Goal: Transaction & Acquisition: Purchase product/service

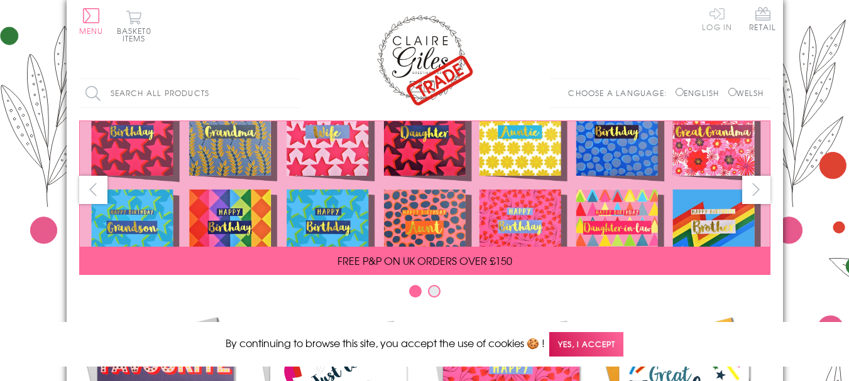
click at [720, 13] on link "Log In" at bounding box center [717, 18] width 30 height 24
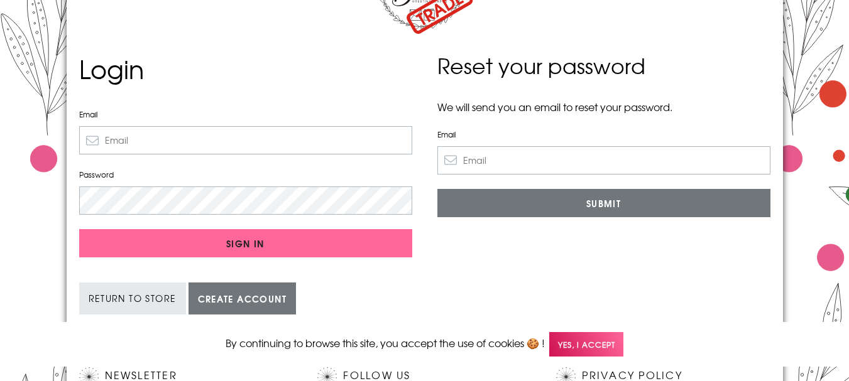
scroll to position [84, 0]
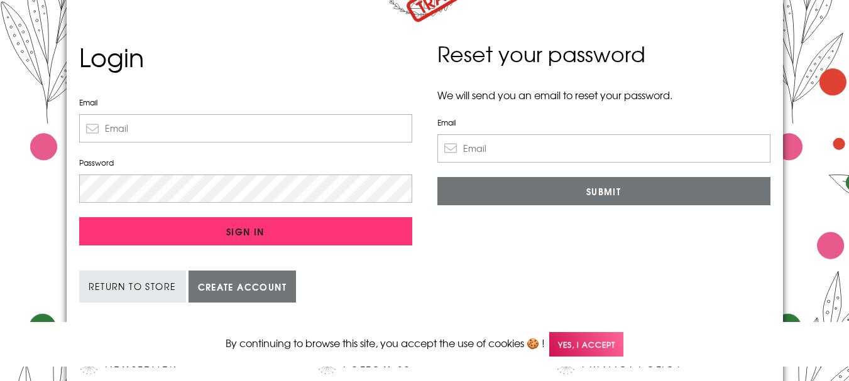
type input "[EMAIL_ADDRESS][DOMAIN_NAME]"
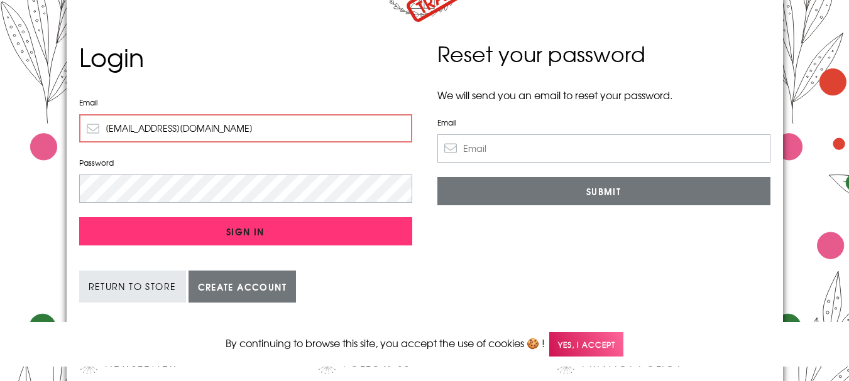
click at [247, 229] on input "Sign In" at bounding box center [245, 231] width 333 height 28
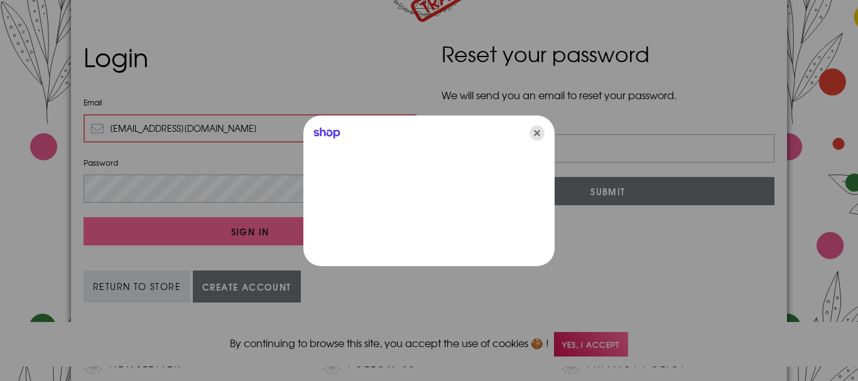
click at [538, 133] on icon "Close" at bounding box center [536, 133] width 15 height 15
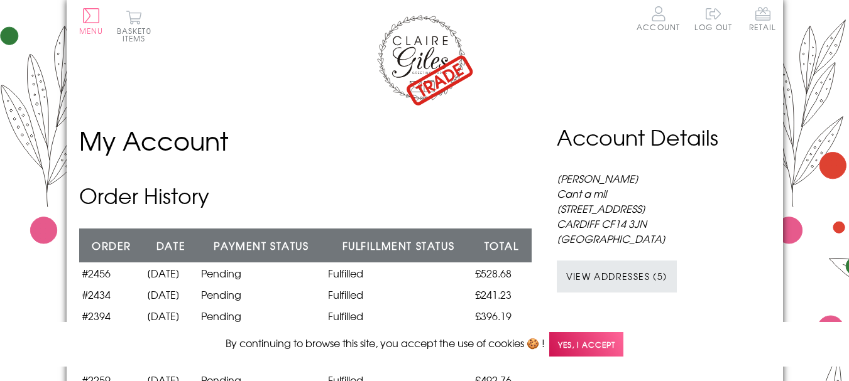
click at [445, 74] on img at bounding box center [424, 60] width 100 height 94
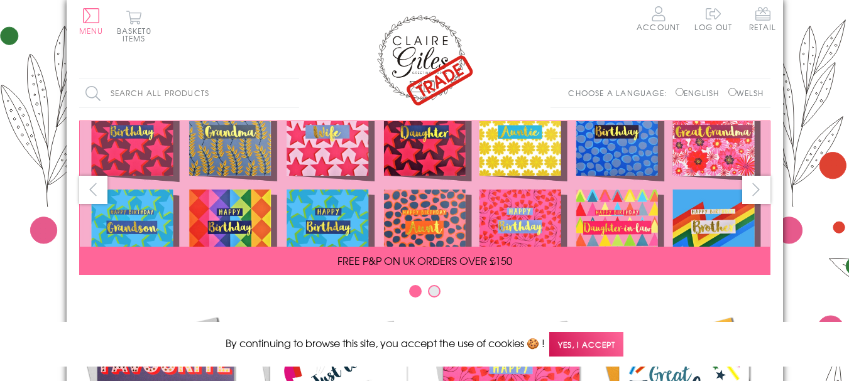
click at [729, 92] on input "Welsh" at bounding box center [732, 92] width 8 height 8
radio input "true"
click at [253, 87] on input "Search all products" at bounding box center [189, 93] width 220 height 28
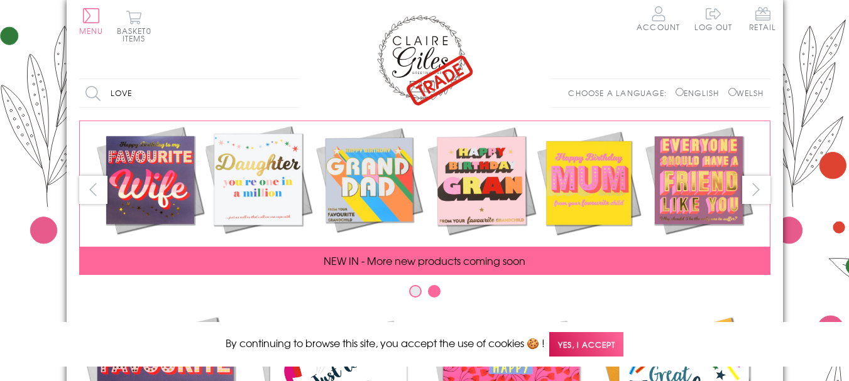
type input "love"
click at [286, 79] on input "Search" at bounding box center [292, 93] width 13 height 28
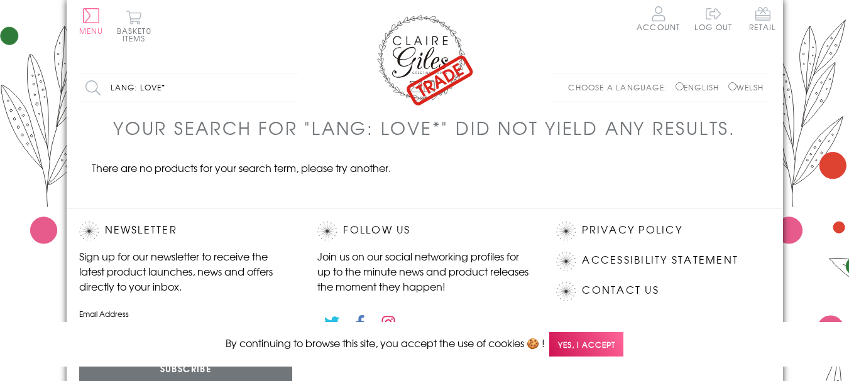
drag, startPoint x: 178, startPoint y: 86, endPoint x: 141, endPoint y: 87, distance: 37.1
click at [141, 87] on input "lang: love*" at bounding box center [189, 87] width 220 height 28
type input "lang:"
click at [268, 204] on ul "There are no products for your search term, please try another." at bounding box center [424, 184] width 691 height 48
click at [89, 18] on button "Menu" at bounding box center [91, 21] width 24 height 26
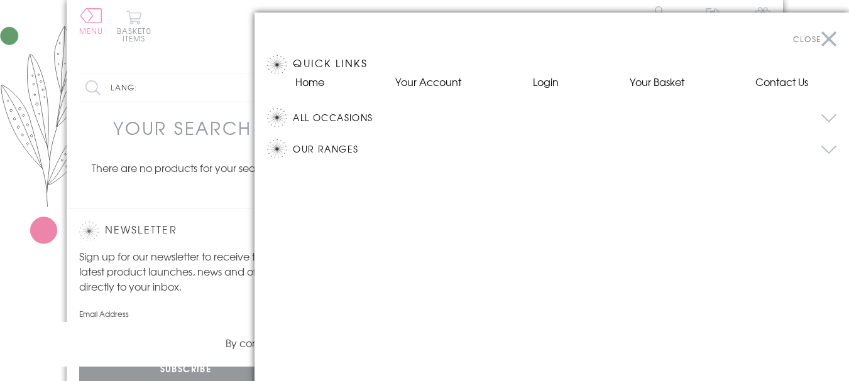
click at [502, 121] on button "All Occasions" at bounding box center [564, 117] width 543 height 19
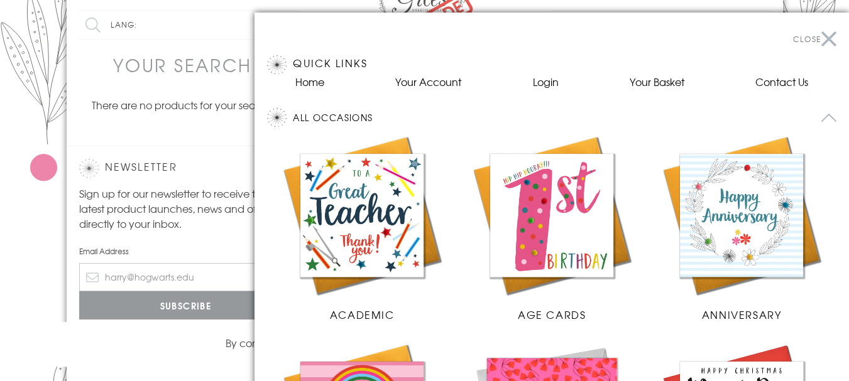
click at [821, 36] on button "Close" at bounding box center [814, 39] width 43 height 28
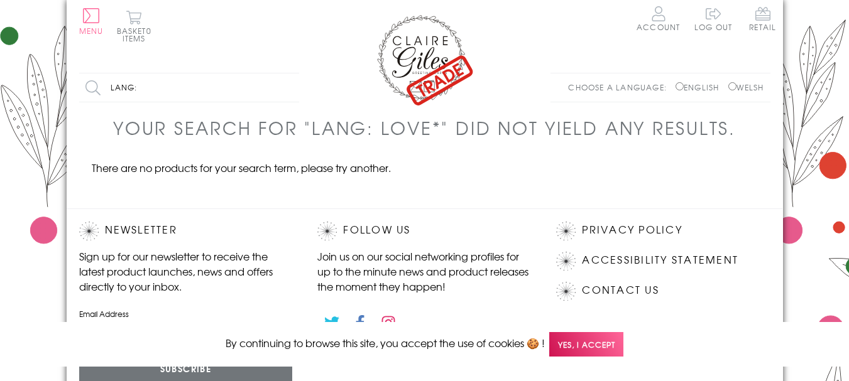
click at [729, 86] on input "Welsh" at bounding box center [732, 86] width 8 height 8
radio input "true"
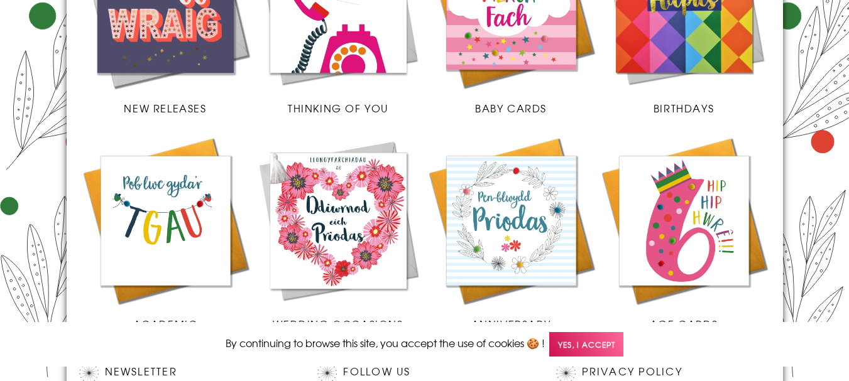
scroll to position [377, 0]
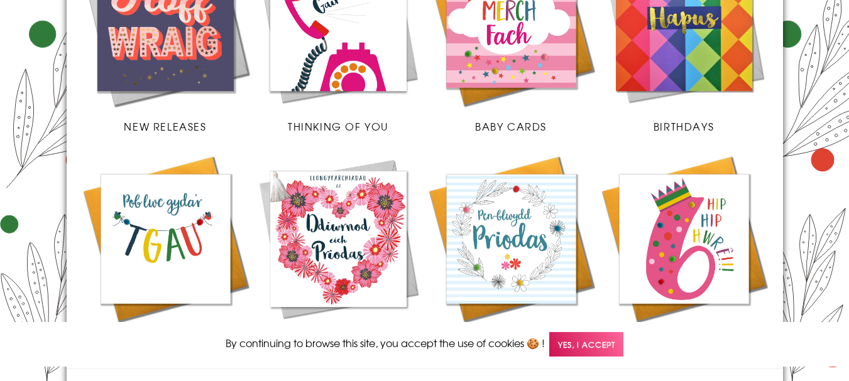
click at [183, 48] on img at bounding box center [165, 23] width 173 height 173
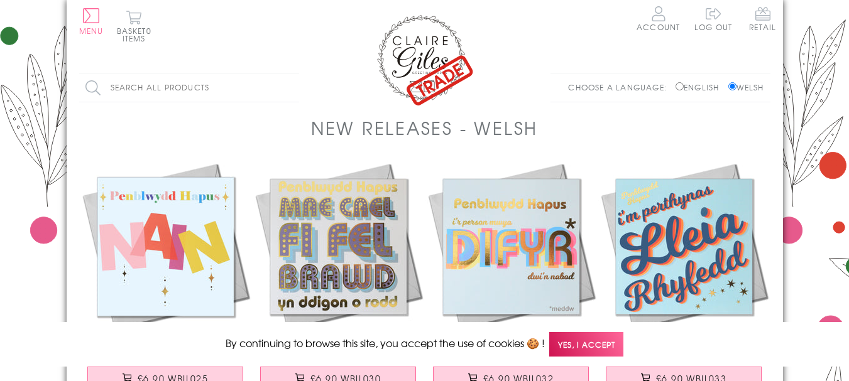
click at [229, 97] on input "Search all products" at bounding box center [189, 87] width 220 height 28
type input "i'r un rwy'n caru"
click at [286, 73] on input "Search" at bounding box center [292, 87] width 13 height 28
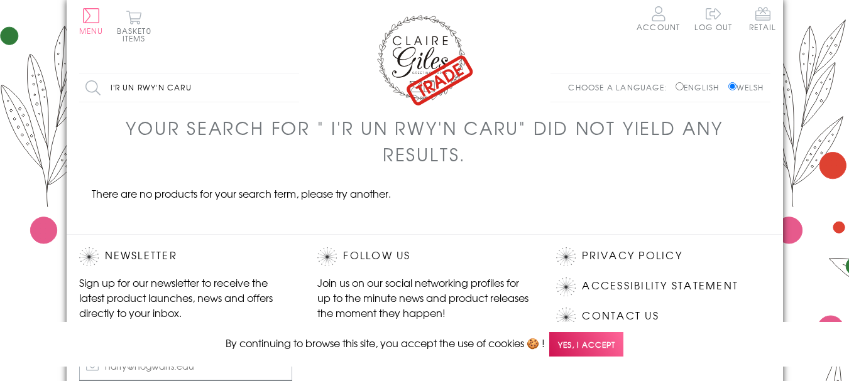
click at [431, 84] on div "Search all products i'r un rwy'n caru Search Choose a language: English Welsh" at bounding box center [425, 94] width 716 height 42
click at [585, 349] on span "Yes, I accept" at bounding box center [586, 344] width 74 height 24
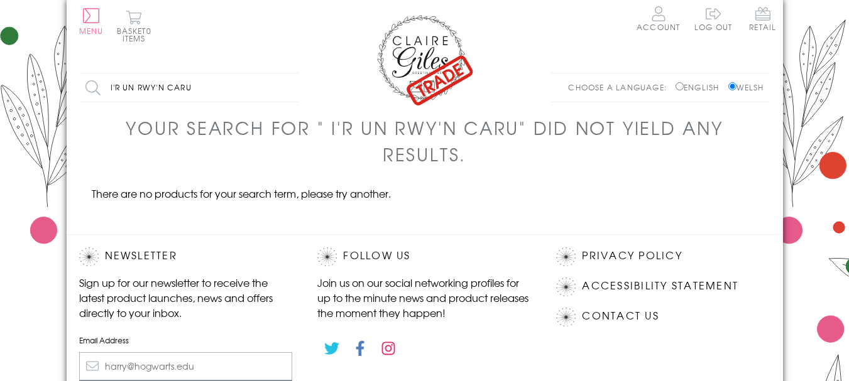
click at [410, 49] on img at bounding box center [424, 60] width 100 height 94
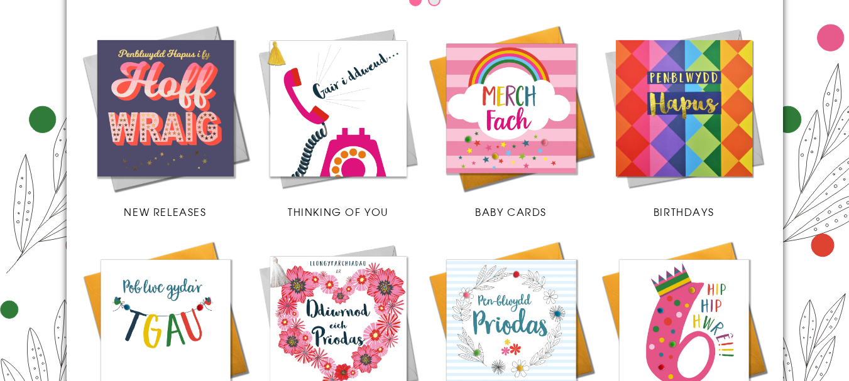
scroll to position [293, 0]
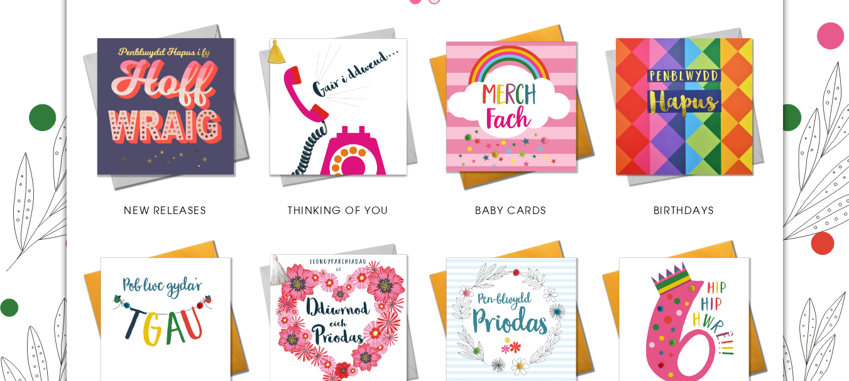
click at [683, 120] on img at bounding box center [683, 106] width 173 height 173
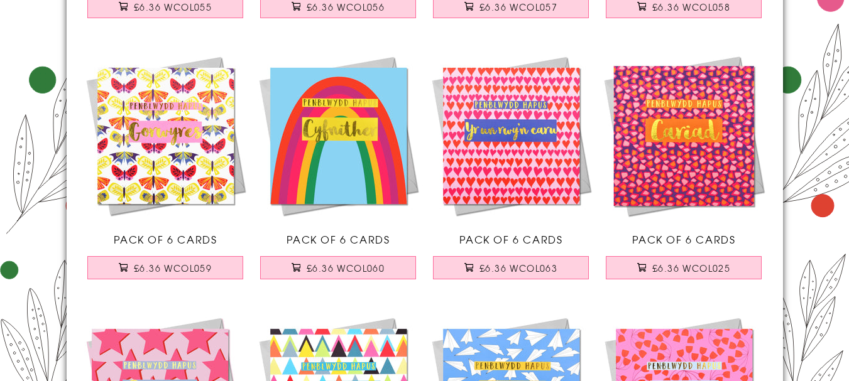
scroll to position [1465, 0]
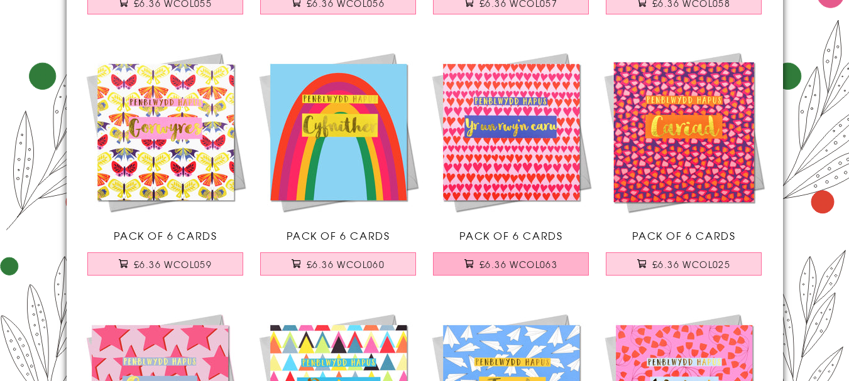
click at [512, 271] on span "£6.36 WCOL063" at bounding box center [518, 264] width 78 height 13
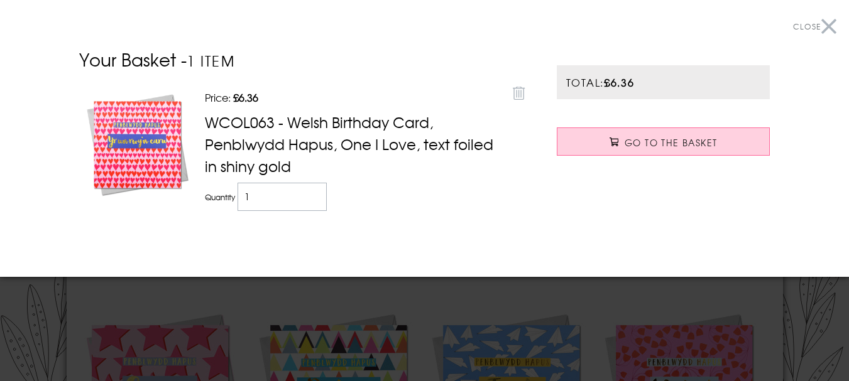
click at [815, 23] on button "Close" at bounding box center [814, 27] width 43 height 28
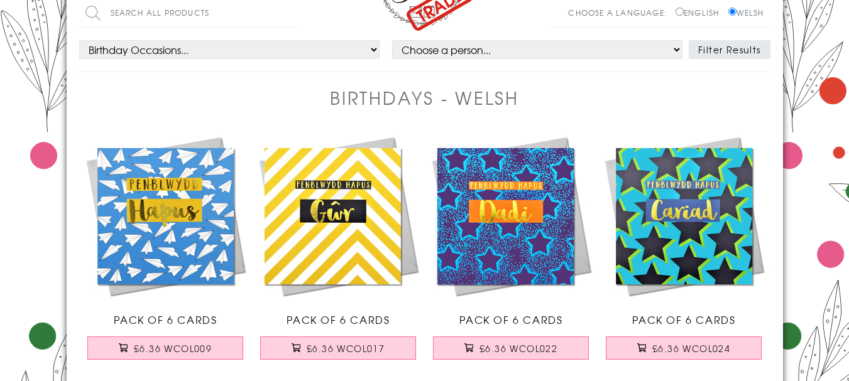
scroll to position [0, 0]
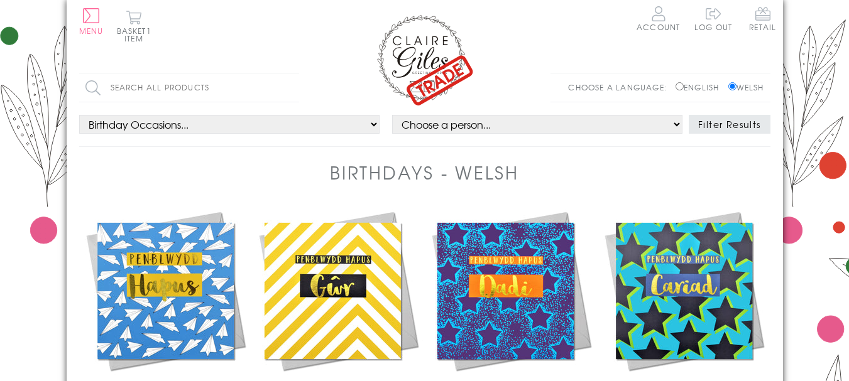
click at [227, 95] on input "Search all products" at bounding box center [189, 87] width 220 height 28
type input "dad"
click at [286, 73] on input "Search" at bounding box center [292, 87] width 13 height 28
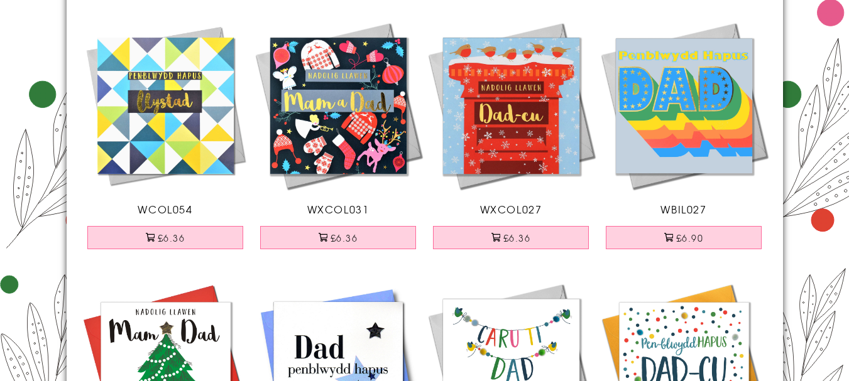
scroll to position [1480, 0]
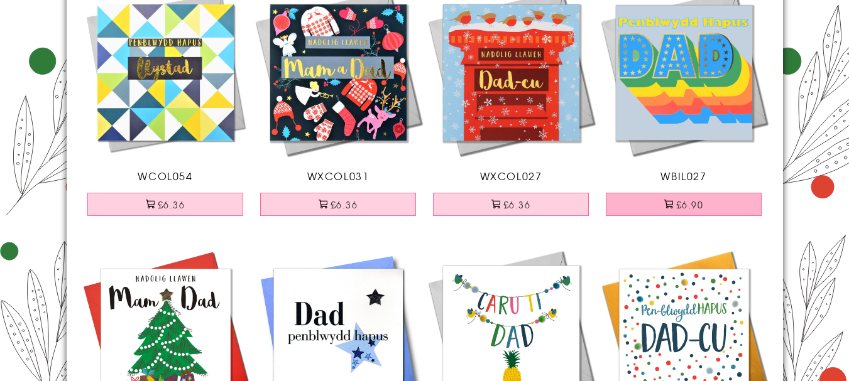
click at [681, 216] on button "£6.90" at bounding box center [683, 204] width 156 height 23
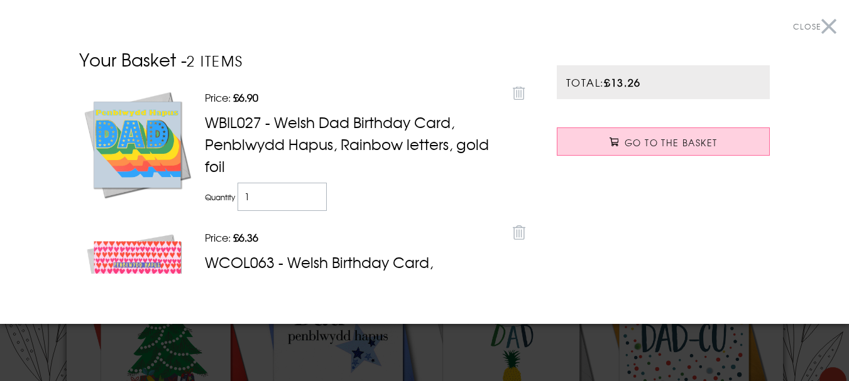
click at [816, 21] on button "Close" at bounding box center [814, 27] width 43 height 28
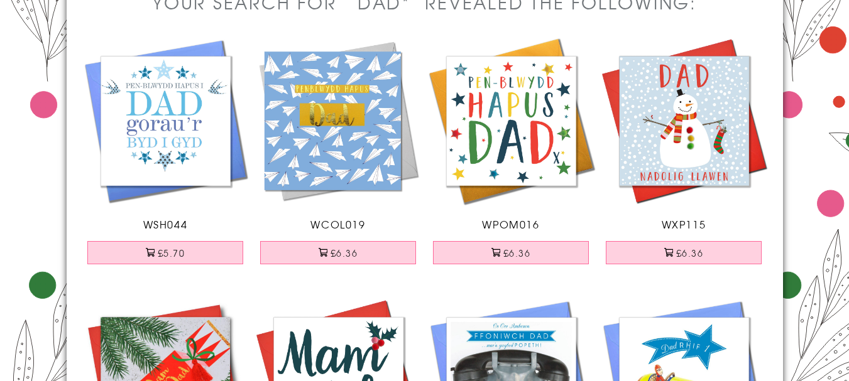
scroll to position [0, 0]
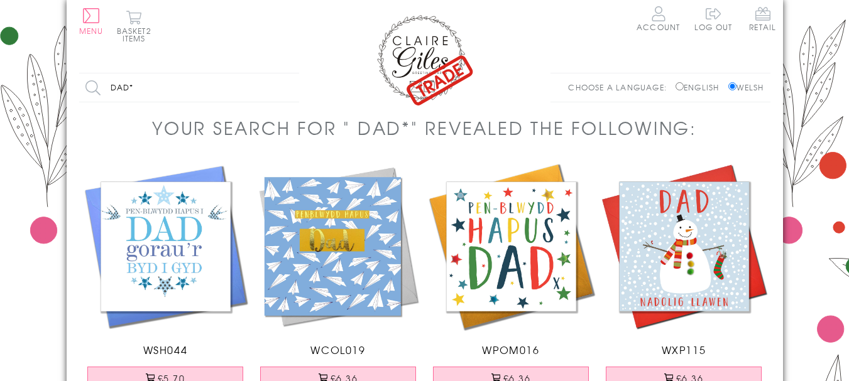
drag, startPoint x: 143, startPoint y: 90, endPoint x: 102, endPoint y: 82, distance: 42.1
click at [102, 82] on input "dad*" at bounding box center [189, 87] width 220 height 28
type input "ffrind"
click at [286, 73] on input "Search" at bounding box center [292, 87] width 13 height 28
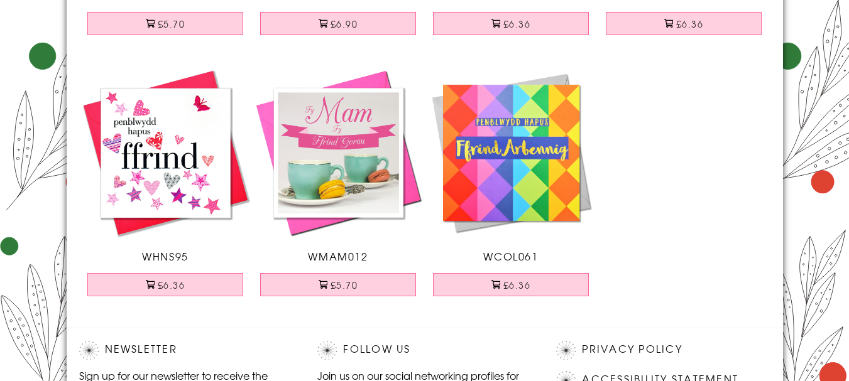
scroll to position [356, 0]
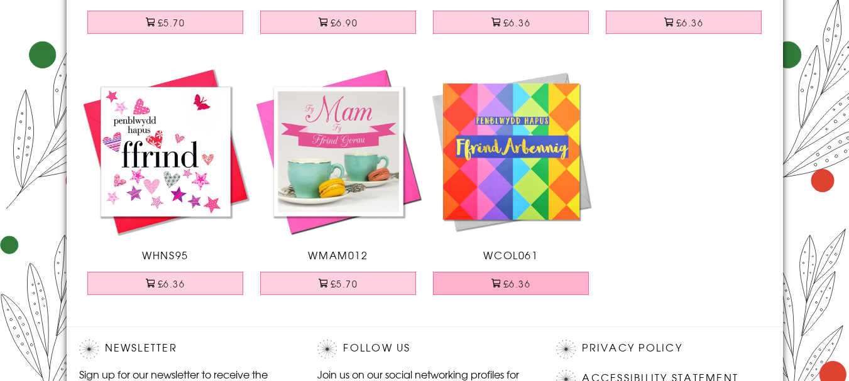
click at [518, 288] on button "£6.36" at bounding box center [511, 283] width 156 height 23
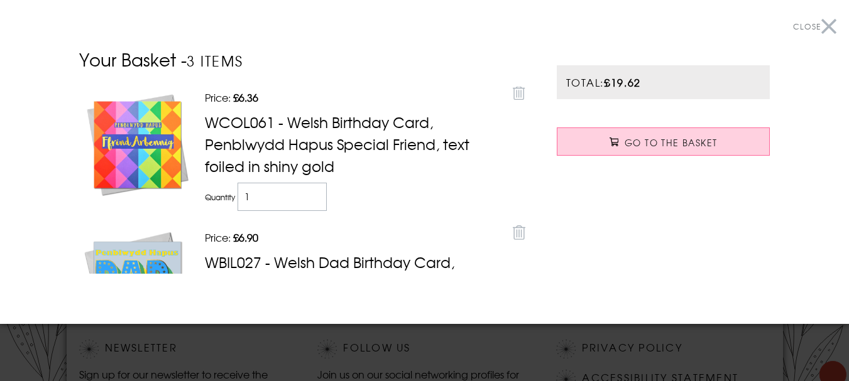
click at [816, 20] on button "Close" at bounding box center [814, 27] width 43 height 28
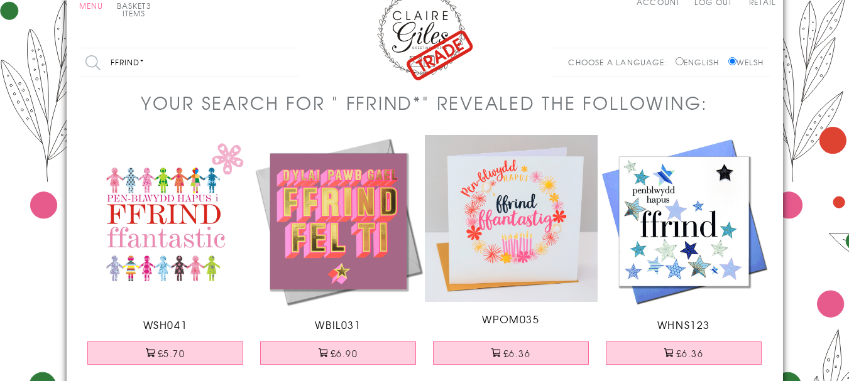
scroll to position [0, 0]
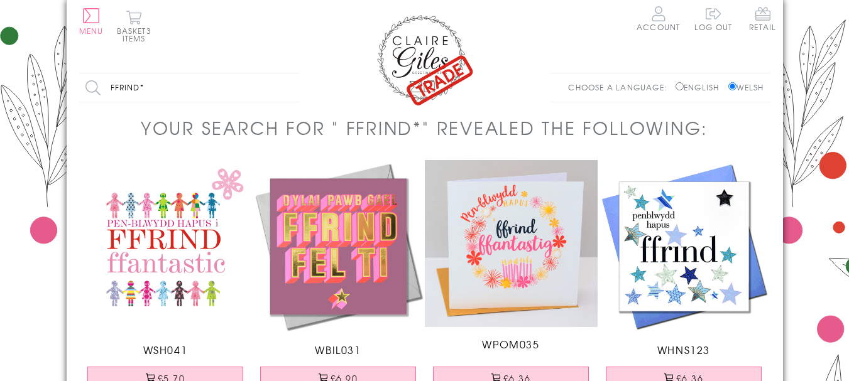
drag, startPoint x: 151, startPoint y: 85, endPoint x: 93, endPoint y: 84, distance: 58.4
click at [93, 84] on input "ffrind*" at bounding box center [189, 87] width 220 height 28
type input "wyr"
click at [286, 73] on input "Search" at bounding box center [292, 87] width 13 height 28
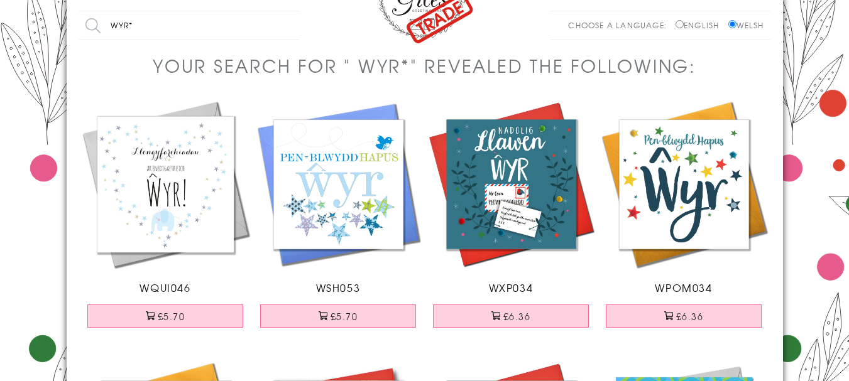
scroll to position [63, 0]
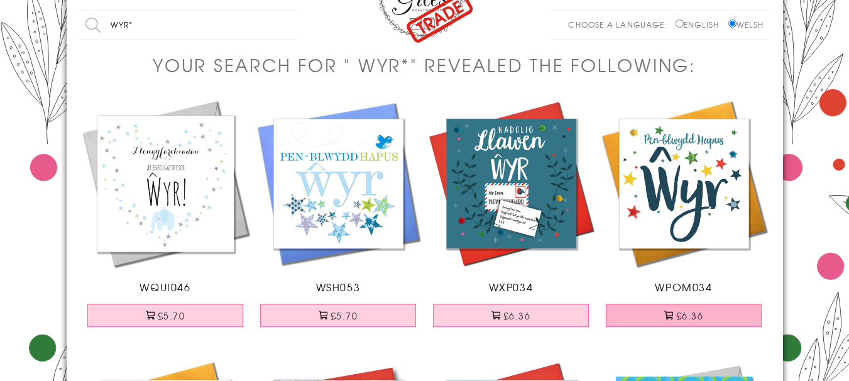
click at [676, 315] on button "£6.36" at bounding box center [683, 315] width 156 height 23
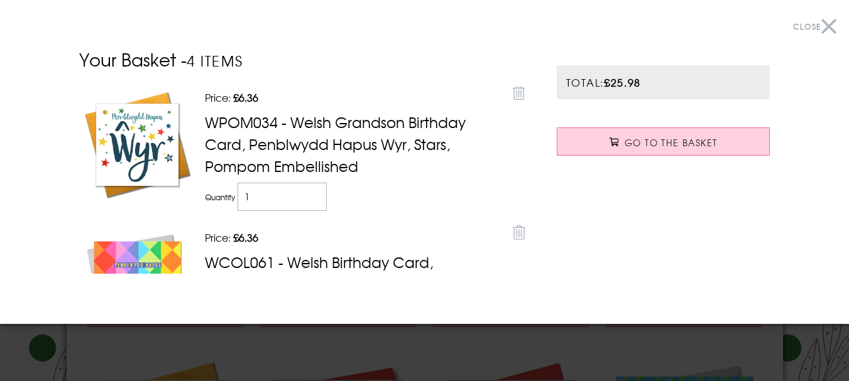
click at [816, 31] on button "Close" at bounding box center [814, 27] width 43 height 28
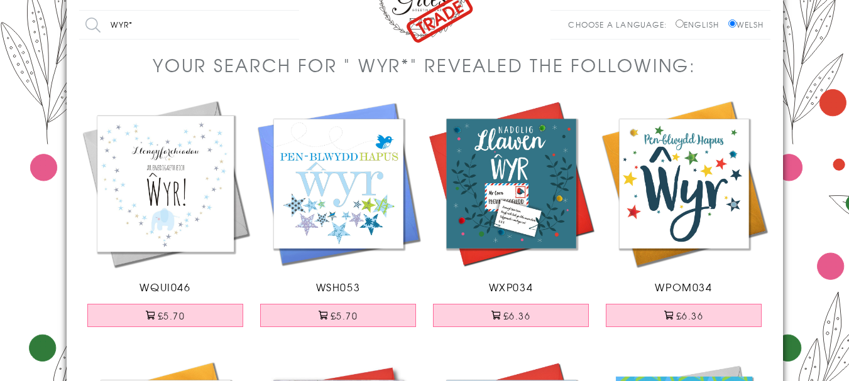
drag, startPoint x: 143, startPoint y: 27, endPoint x: 104, endPoint y: 24, distance: 38.4
click at [104, 24] on input "wyr*" at bounding box center [189, 25] width 220 height 28
type input "bedydd"
click at [286, 11] on input "Search" at bounding box center [292, 25] width 13 height 28
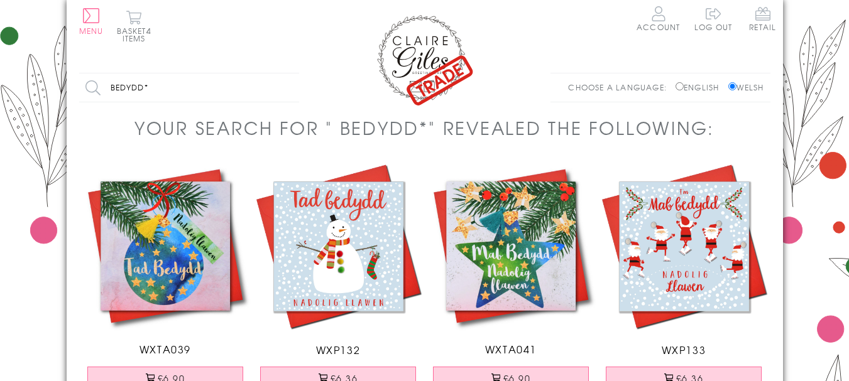
drag, startPoint x: 160, startPoint y: 85, endPoint x: 102, endPoint y: 82, distance: 57.9
click at [104, 82] on input "bedydd*" at bounding box center [189, 87] width 220 height 28
type input "christening"
click at [286, 73] on input "Search" at bounding box center [292, 87] width 13 height 28
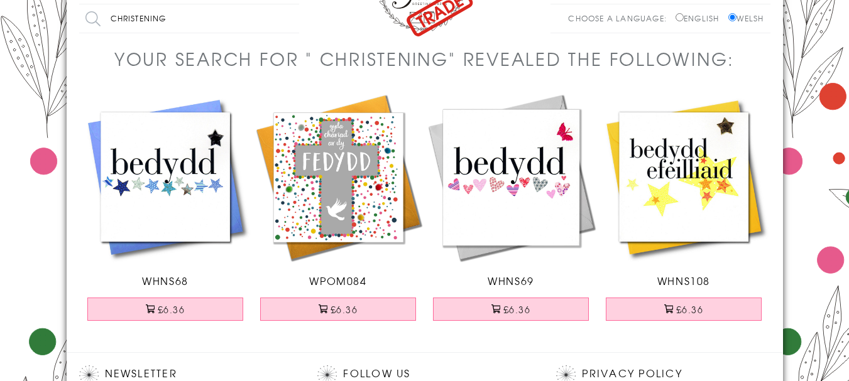
scroll to position [84, 0]
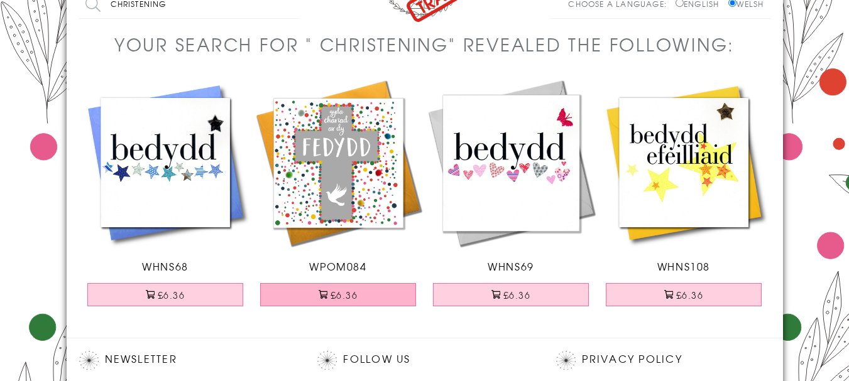
click at [355, 298] on button "£6.36" at bounding box center [338, 294] width 156 height 23
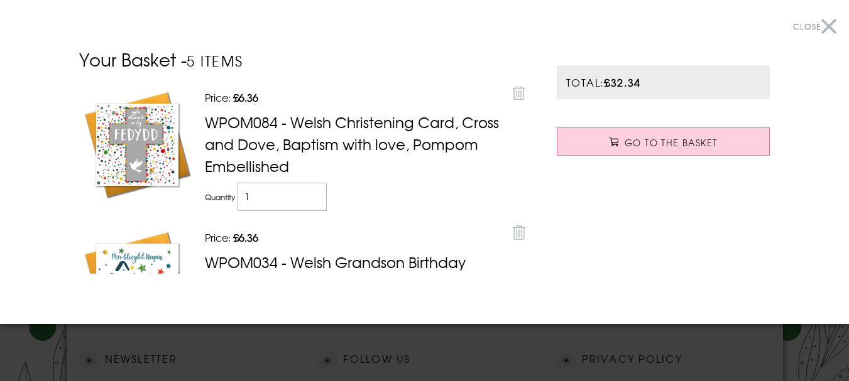
click at [815, 24] on button "Close" at bounding box center [814, 27] width 43 height 28
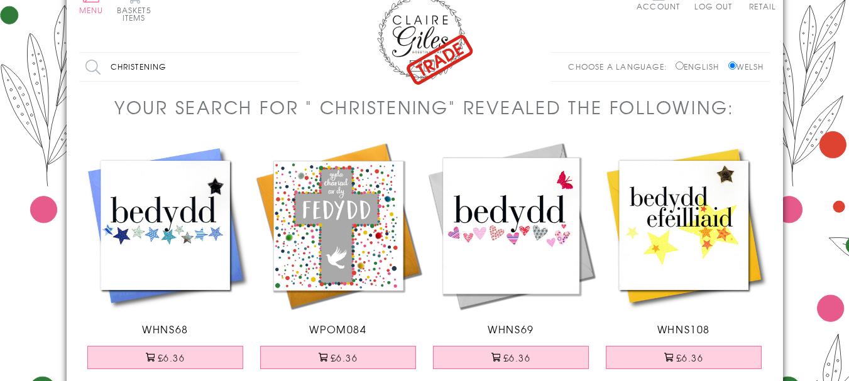
scroll to position [0, 0]
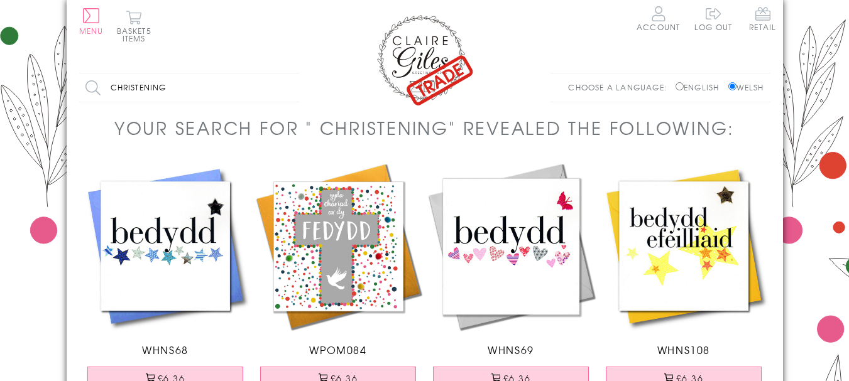
drag, startPoint x: 182, startPoint y: 95, endPoint x: 108, endPoint y: 85, distance: 74.8
click at [108, 85] on input "christening" at bounding box center [189, 87] width 220 height 28
type input "daughter"
click at [286, 73] on input "Search" at bounding box center [292, 87] width 13 height 28
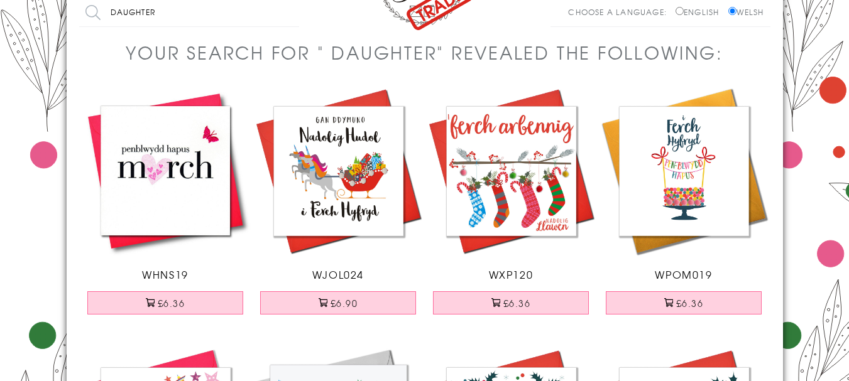
scroll to position [31, 0]
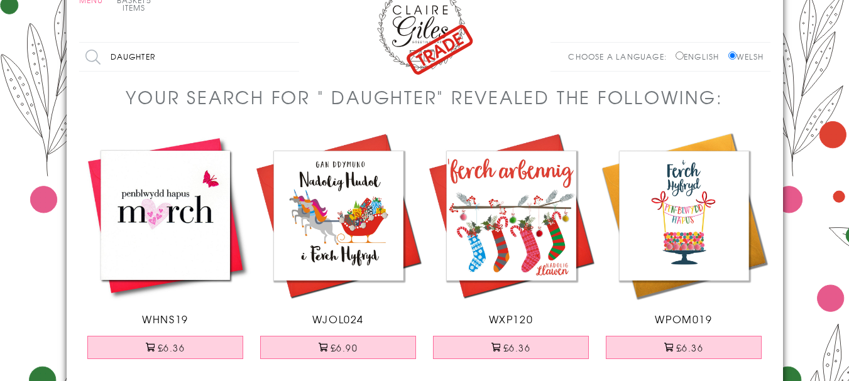
drag, startPoint x: 197, startPoint y: 59, endPoint x: 102, endPoint y: 44, distance: 95.4
click at [103, 45] on input "daughter" at bounding box center [189, 57] width 220 height 28
type input "baby"
click at [286, 43] on input "Search" at bounding box center [292, 57] width 13 height 28
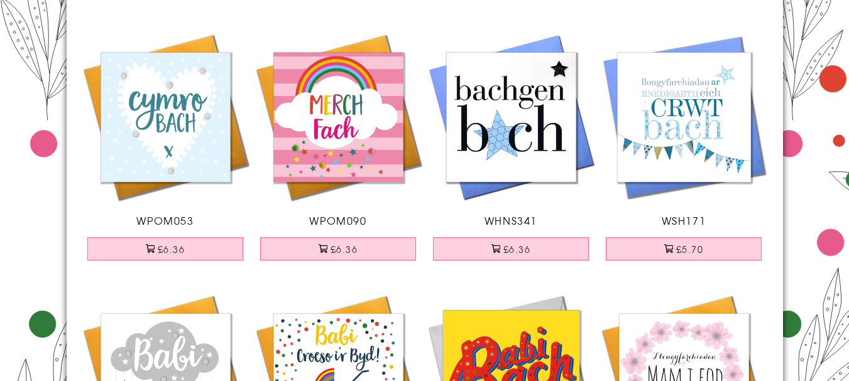
scroll to position [657, 0]
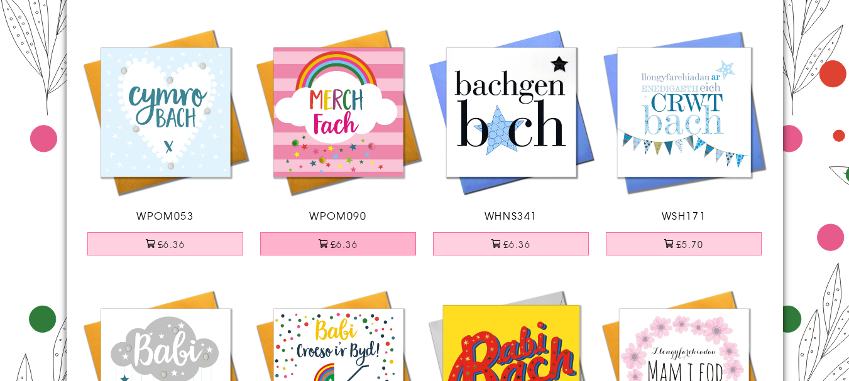
click at [344, 256] on button "£6.36" at bounding box center [338, 243] width 156 height 23
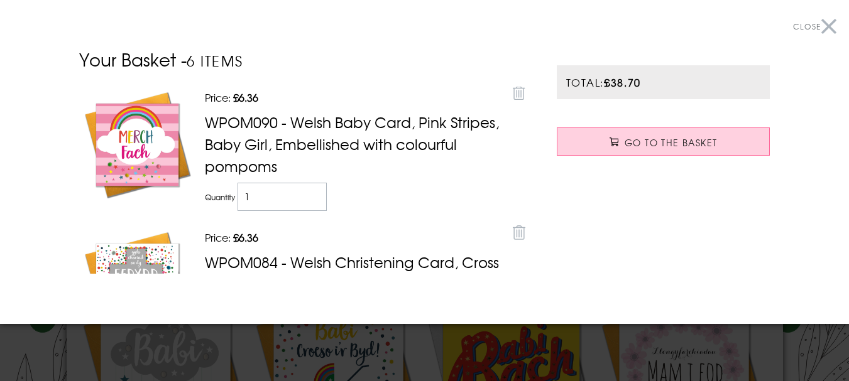
click at [816, 24] on button "Close" at bounding box center [814, 27] width 43 height 28
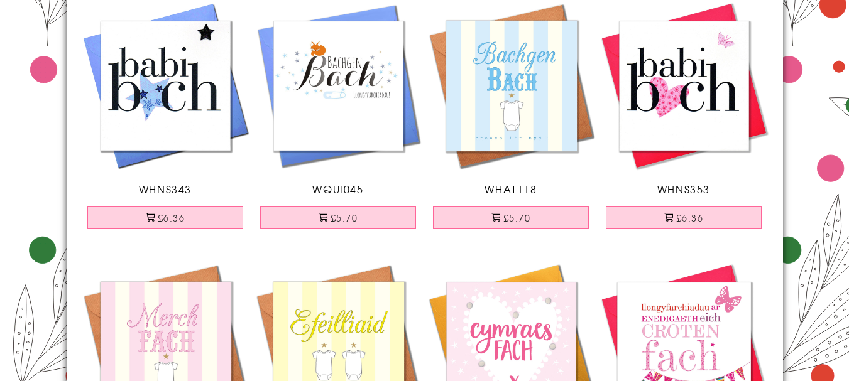
scroll to position [0, 0]
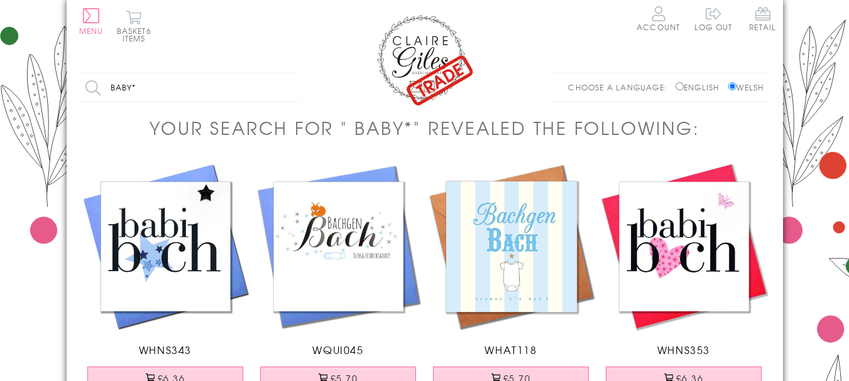
drag, startPoint x: 117, startPoint y: 92, endPoint x: 84, endPoint y: 83, distance: 34.6
click at [85, 84] on input "baby*" at bounding box center [189, 87] width 220 height 28
type input "school"
click at [286, 73] on input "Search" at bounding box center [292, 87] width 13 height 28
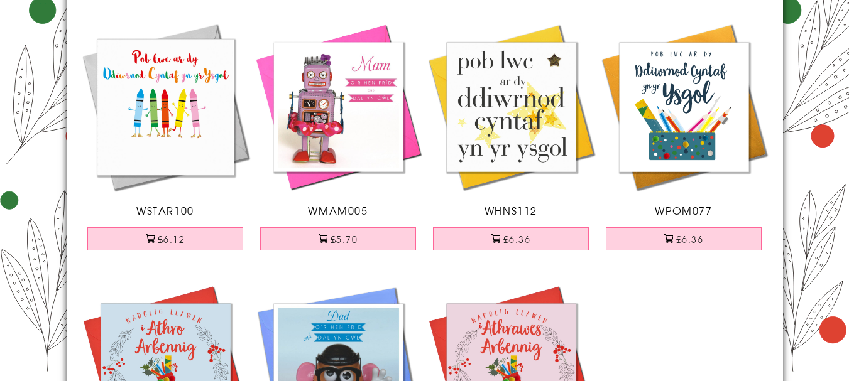
scroll to position [460, 0]
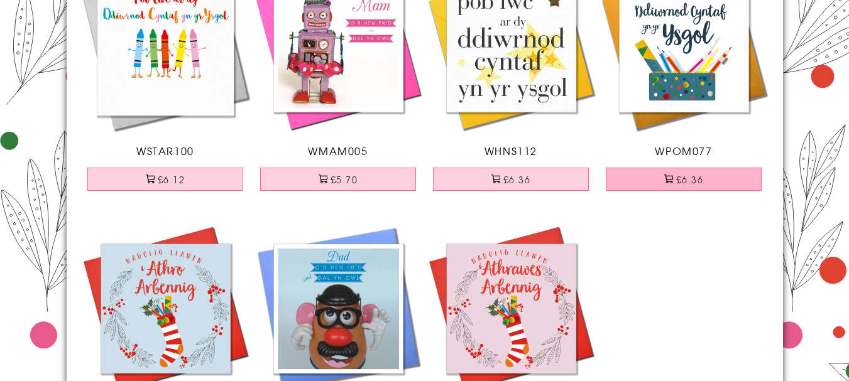
click at [691, 184] on button "£6.36" at bounding box center [683, 179] width 156 height 23
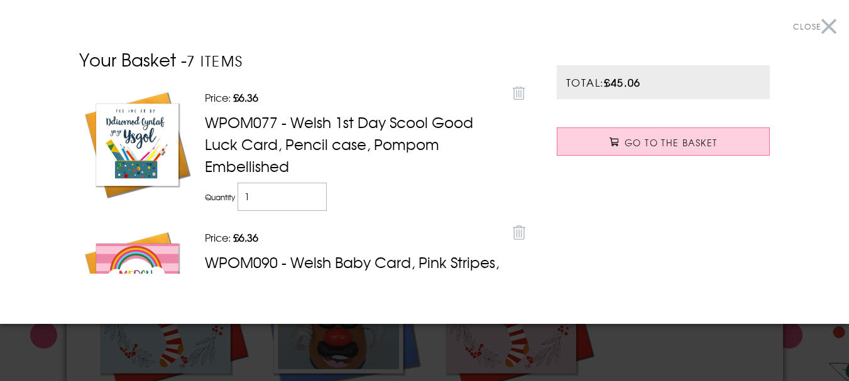
click at [816, 22] on button "Close" at bounding box center [814, 27] width 43 height 28
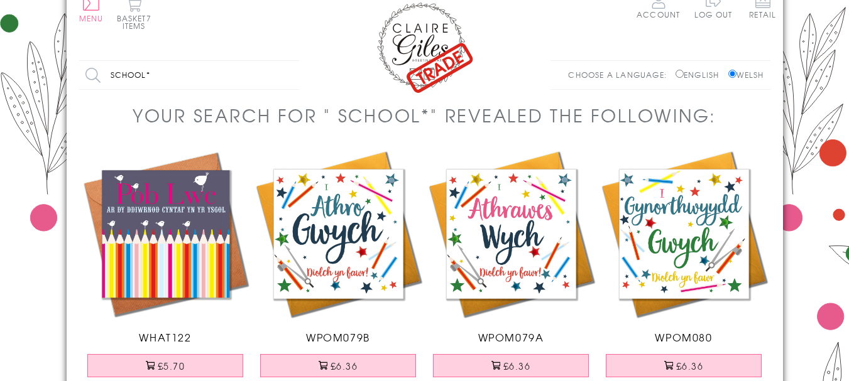
scroll to position [11, 0]
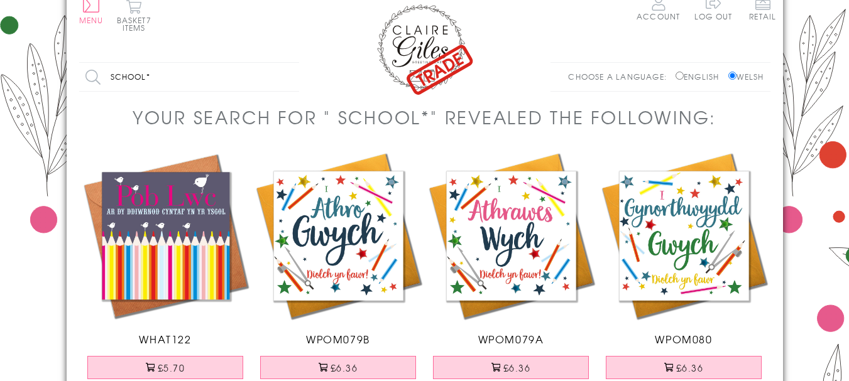
drag, startPoint x: 169, startPoint y: 79, endPoint x: 100, endPoint y: 68, distance: 69.3
click at [100, 68] on input "school*" at bounding box center [189, 77] width 220 height 28
type input "a level"
click at [286, 63] on input "Search" at bounding box center [292, 77] width 13 height 28
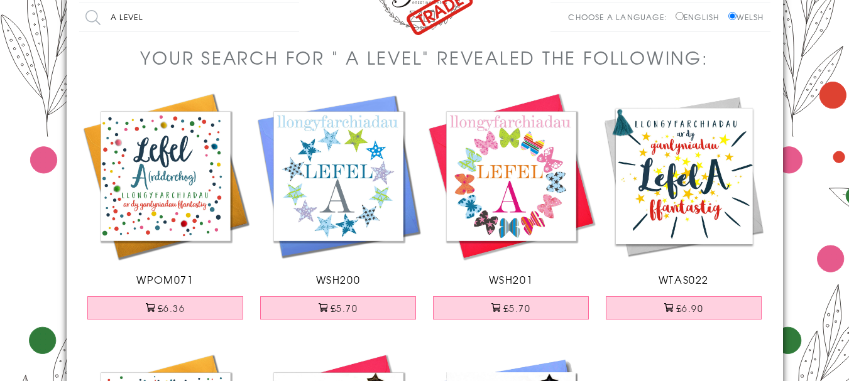
scroll to position [84, 0]
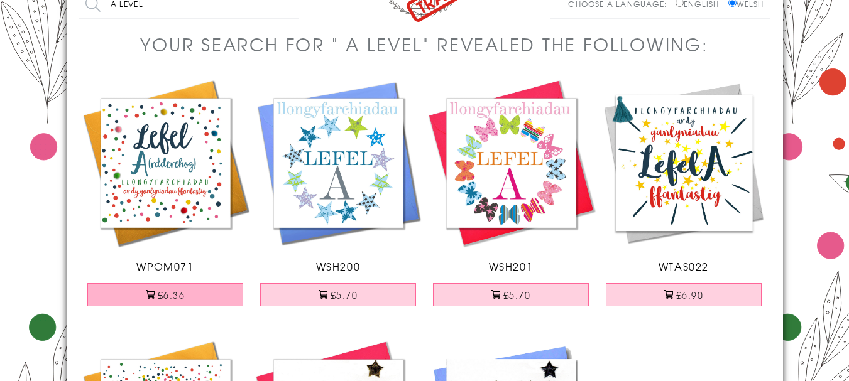
click at [171, 294] on button "£6.36" at bounding box center [165, 294] width 156 height 23
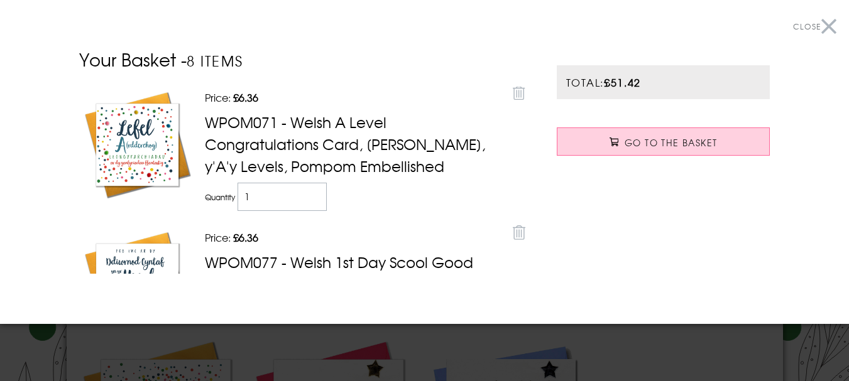
click at [817, 28] on button "Close" at bounding box center [814, 27] width 43 height 28
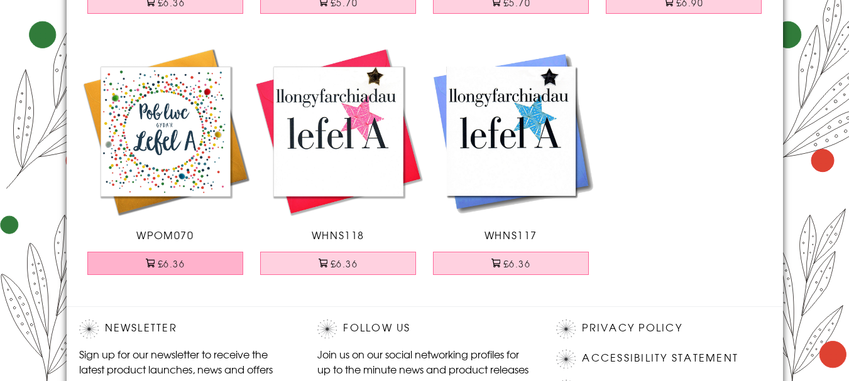
scroll to position [377, 0]
click at [157, 263] on button "£6.36" at bounding box center [165, 262] width 156 height 23
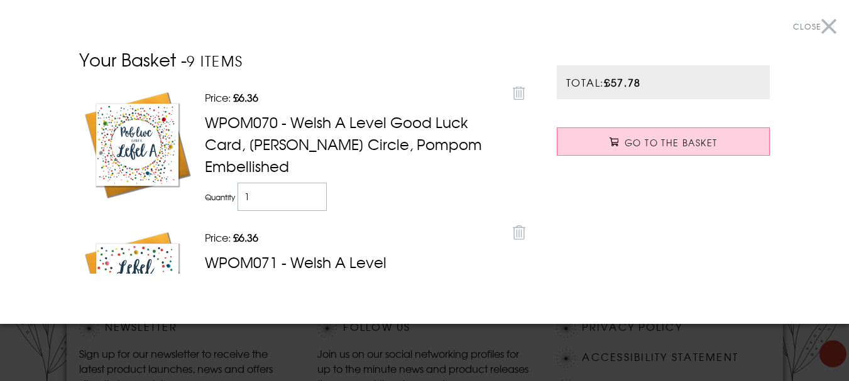
click at [818, 27] on button "Close" at bounding box center [814, 27] width 43 height 28
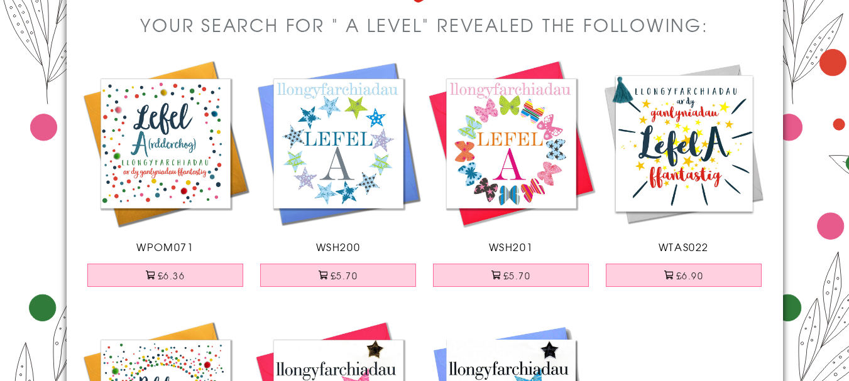
scroll to position [0, 0]
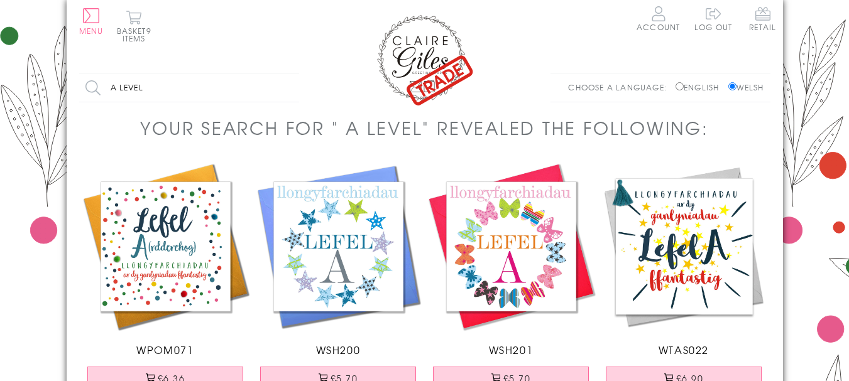
drag, startPoint x: 150, startPoint y: 89, endPoint x: 99, endPoint y: 79, distance: 52.4
click at [99, 79] on input "a level" at bounding box center [189, 87] width 220 height 28
type input "tgau"
click at [286, 73] on input "Search" at bounding box center [292, 87] width 13 height 28
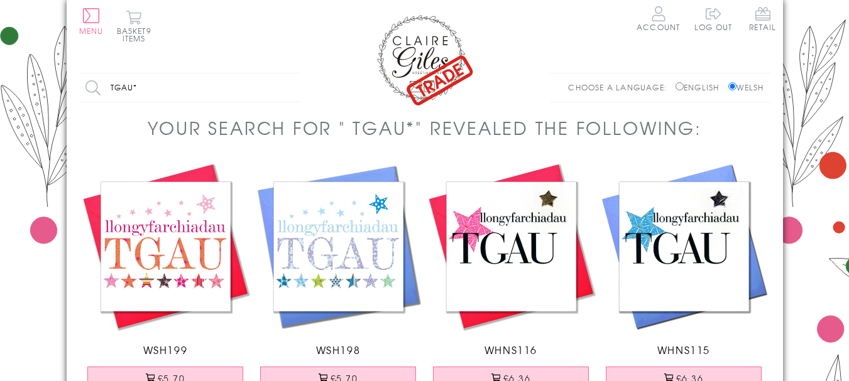
drag, startPoint x: 133, startPoint y: 84, endPoint x: 92, endPoint y: 75, distance: 41.8
click at [92, 75] on input "tgau*" at bounding box center [189, 87] width 220 height 28
type input "gcse"
click at [286, 73] on input "Search" at bounding box center [292, 87] width 13 height 28
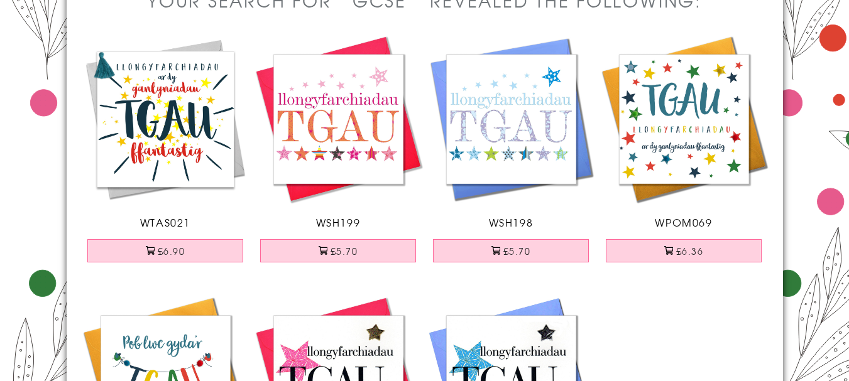
scroll to position [126, 0]
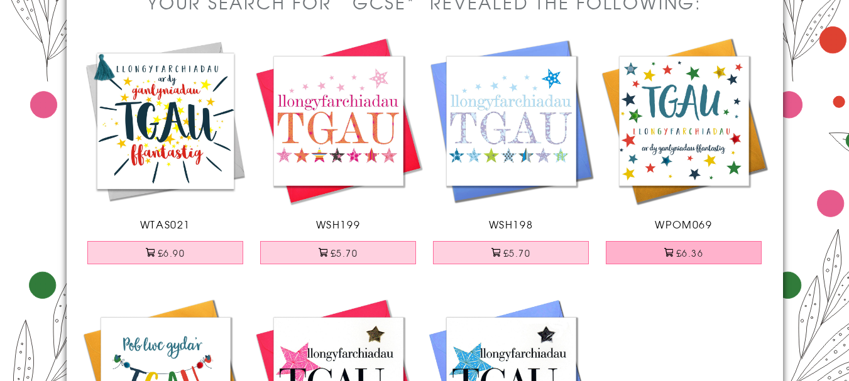
click at [700, 254] on button "£6.36" at bounding box center [683, 252] width 156 height 23
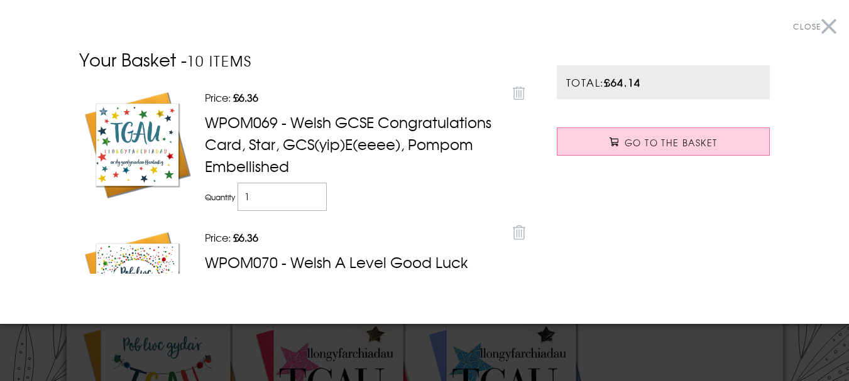
click at [816, 19] on button "Close" at bounding box center [814, 27] width 43 height 28
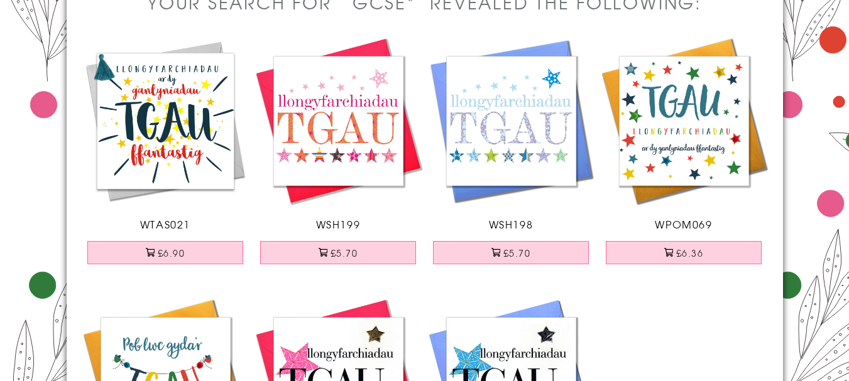
scroll to position [0, 0]
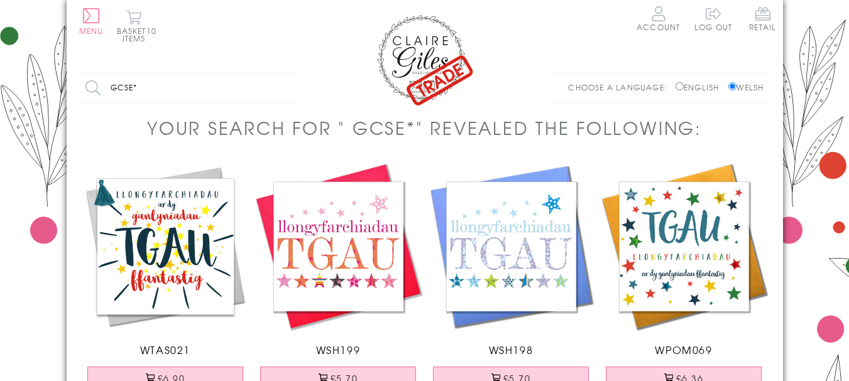
drag, startPoint x: 146, startPoint y: 91, endPoint x: 91, endPoint y: 89, distance: 55.3
click at [95, 90] on input "gcse*" at bounding box center [189, 87] width 220 height 28
type input "graduation"
click at [286, 73] on input "Search" at bounding box center [292, 87] width 13 height 28
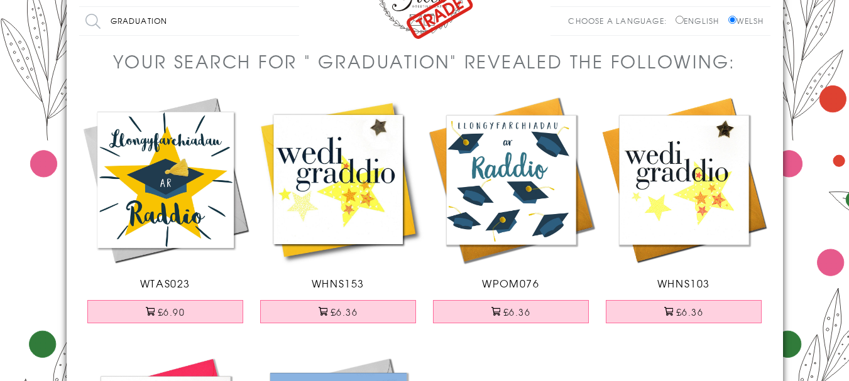
scroll to position [84, 0]
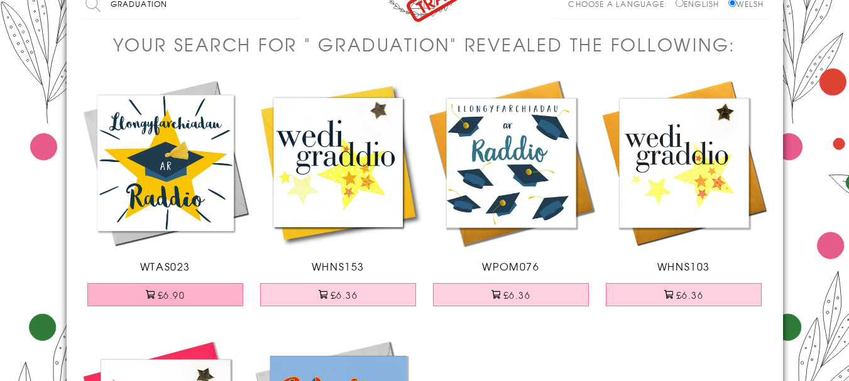
click at [170, 296] on button "£6.90" at bounding box center [165, 294] width 156 height 23
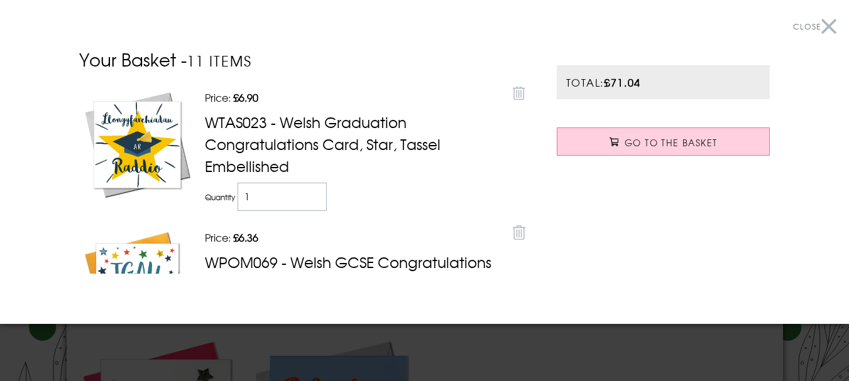
click at [819, 26] on button "Close" at bounding box center [814, 27] width 43 height 28
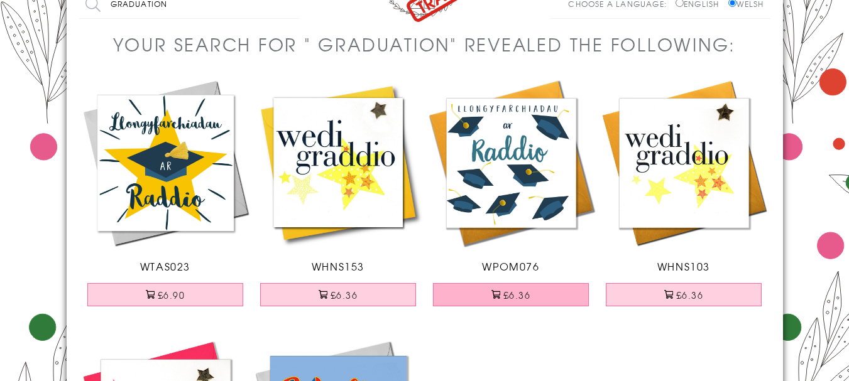
click at [519, 298] on button "£6.36" at bounding box center [511, 294] width 156 height 23
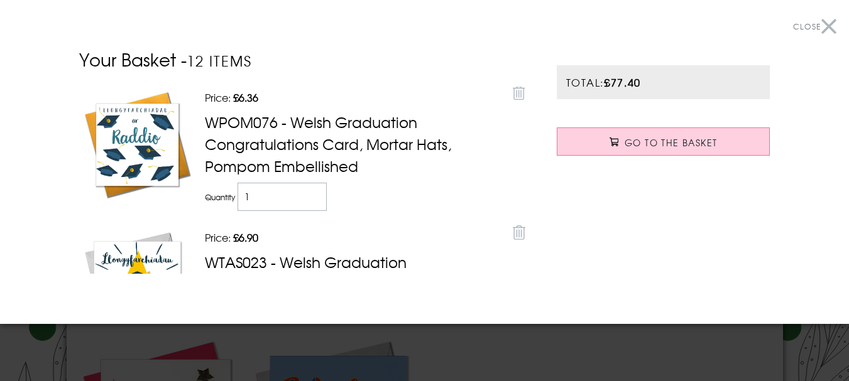
click at [816, 25] on button "Close" at bounding box center [814, 27] width 43 height 28
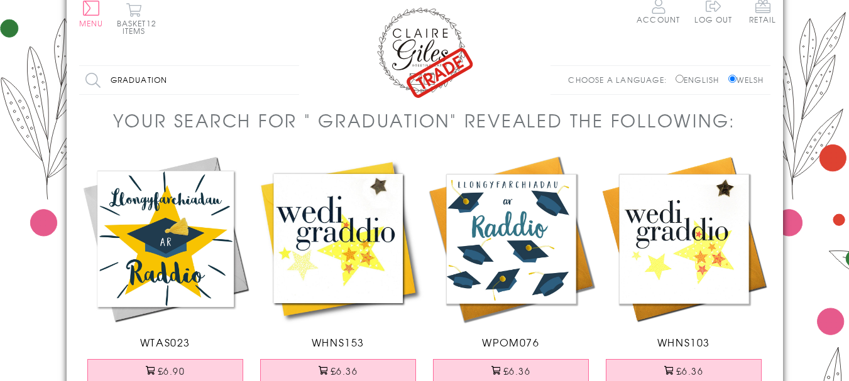
scroll to position [0, 0]
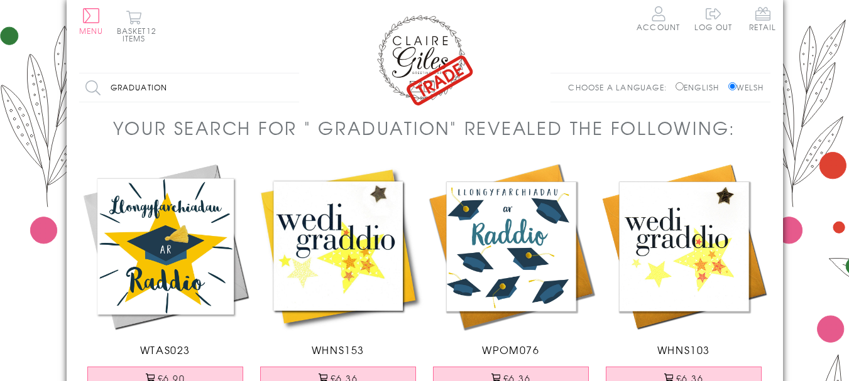
drag, startPoint x: 197, startPoint y: 91, endPoint x: 95, endPoint y: 86, distance: 101.9
click at [95, 86] on input "graduation" at bounding box center [189, 87] width 220 height 28
type input "cariad"
click at [286, 73] on input "Search" at bounding box center [292, 87] width 13 height 28
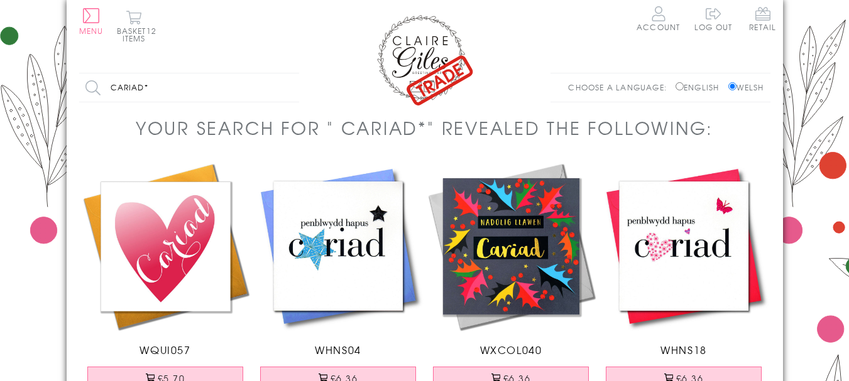
drag, startPoint x: 153, startPoint y: 89, endPoint x: 112, endPoint y: 85, distance: 41.6
click at [112, 85] on input "cariad*" at bounding box center [189, 87] width 220 height 28
type input "dwynwen"
click at [286, 73] on input "Search" at bounding box center [292, 87] width 13 height 28
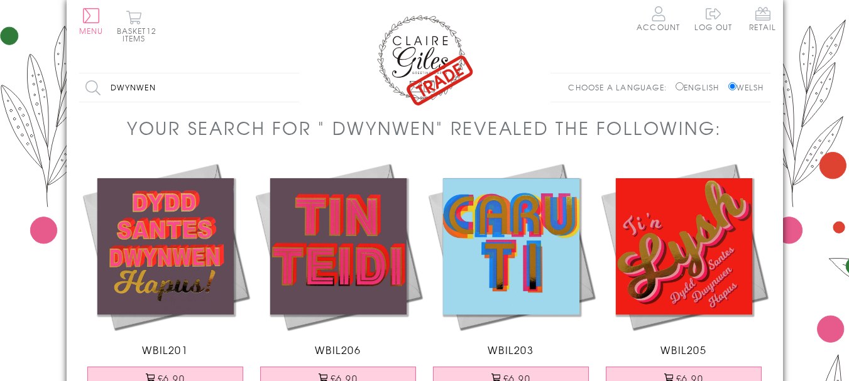
drag, startPoint x: 163, startPoint y: 89, endPoint x: 107, endPoint y: 85, distance: 56.1
click at [107, 85] on input "dwynwen" at bounding box center [189, 87] width 220 height 28
type input "you're the one"
click at [286, 73] on input "Search" at bounding box center [292, 87] width 13 height 28
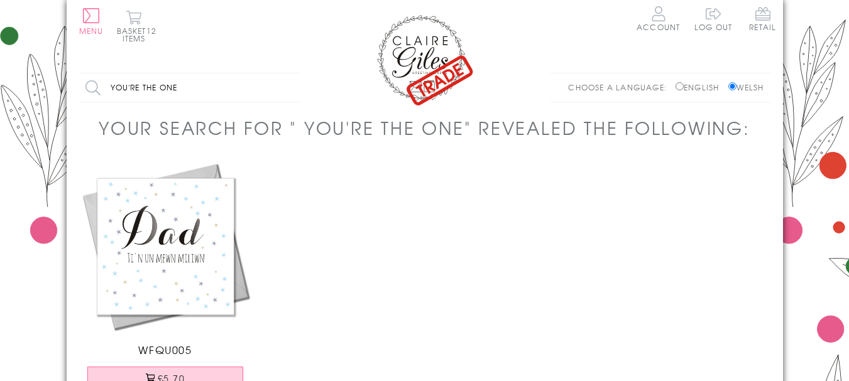
drag, startPoint x: 143, startPoint y: 84, endPoint x: 107, endPoint y: 80, distance: 36.6
click at [107, 80] on input "you're the one" at bounding box center [189, 87] width 220 height 28
type input "the one"
click at [286, 73] on input "Search" at bounding box center [292, 87] width 13 height 28
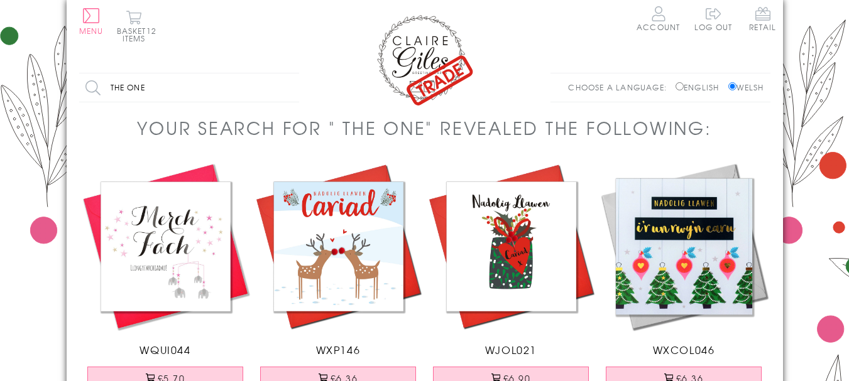
drag, startPoint x: 150, startPoint y: 86, endPoint x: 107, endPoint y: 86, distance: 42.7
click at [107, 86] on input "the one" at bounding box center [189, 87] width 220 height 28
click at [92, 17] on button "Menu" at bounding box center [91, 21] width 24 height 26
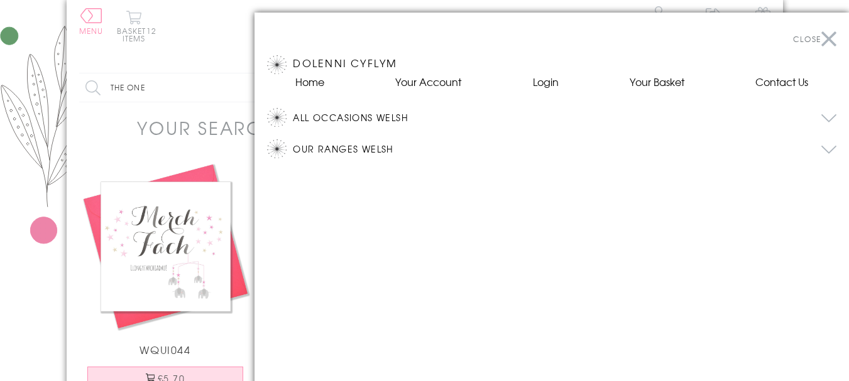
click at [556, 116] on button "All Occasions Welsh" at bounding box center [564, 117] width 543 height 19
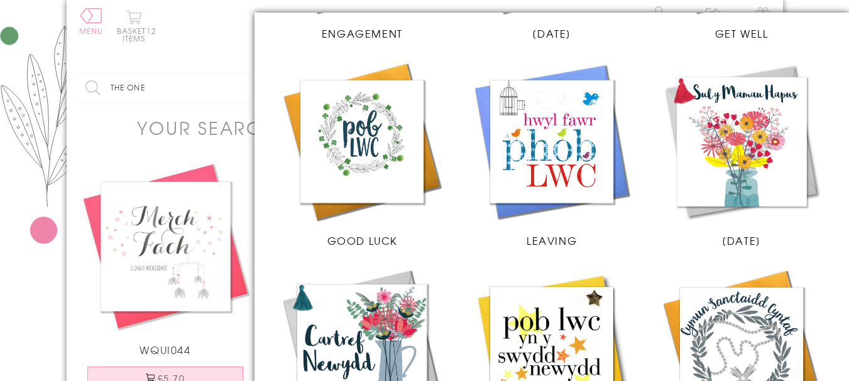
scroll to position [921, 0]
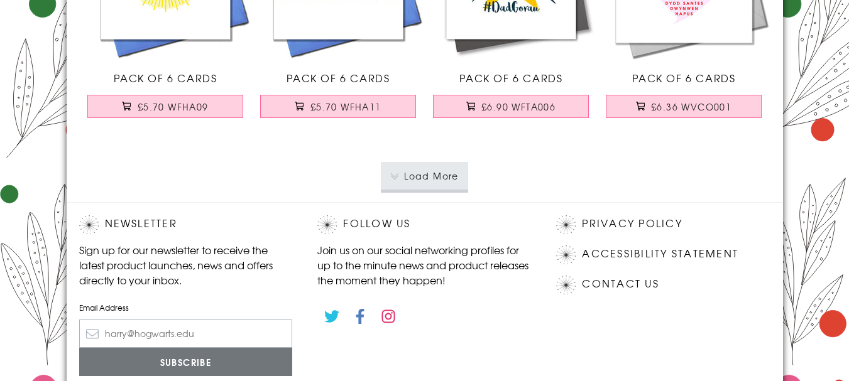
scroll to position [2696, 0]
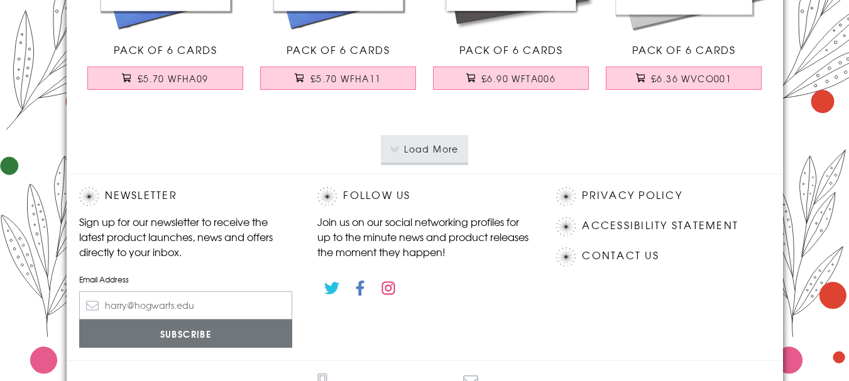
click at [422, 163] on button "Load More" at bounding box center [424, 149] width 87 height 28
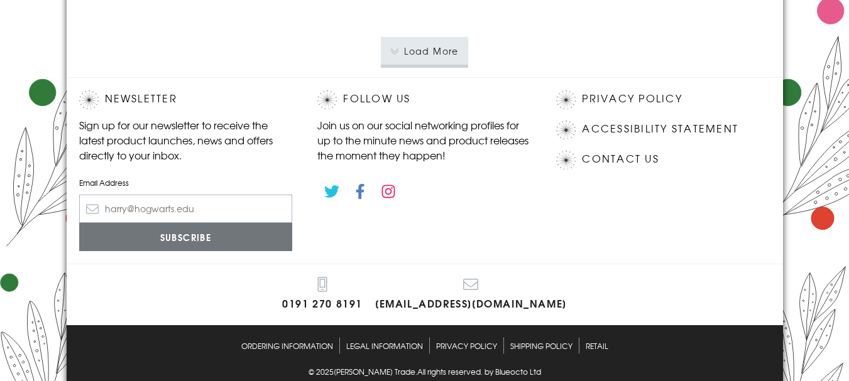
scroll to position [5479, 0]
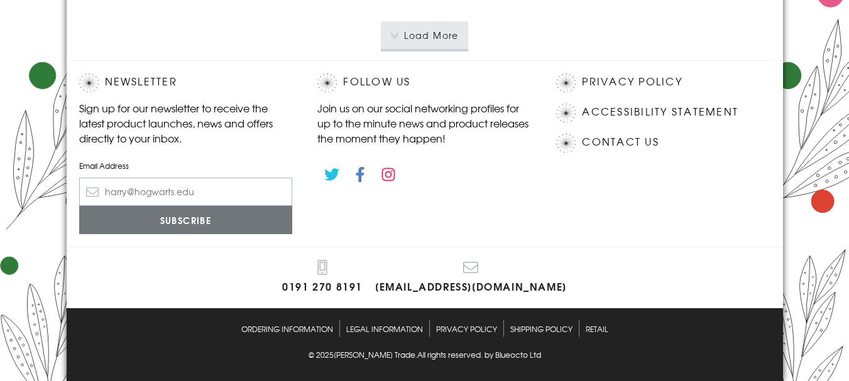
click at [410, 49] on button "Load More" at bounding box center [424, 35] width 87 height 28
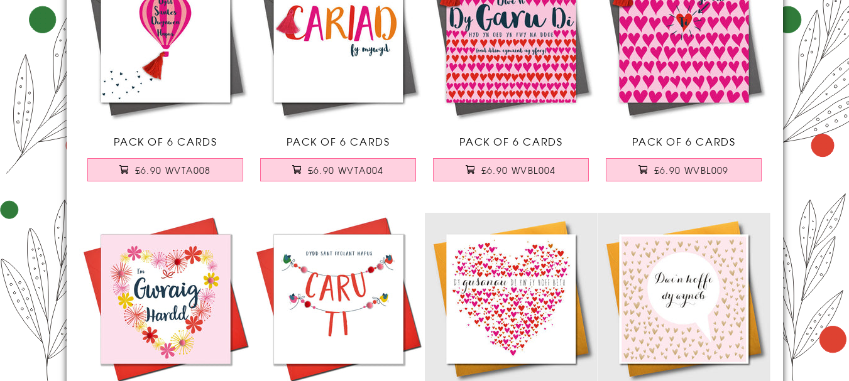
drag, startPoint x: 411, startPoint y: 107, endPoint x: 808, endPoint y: 194, distance: 406.3
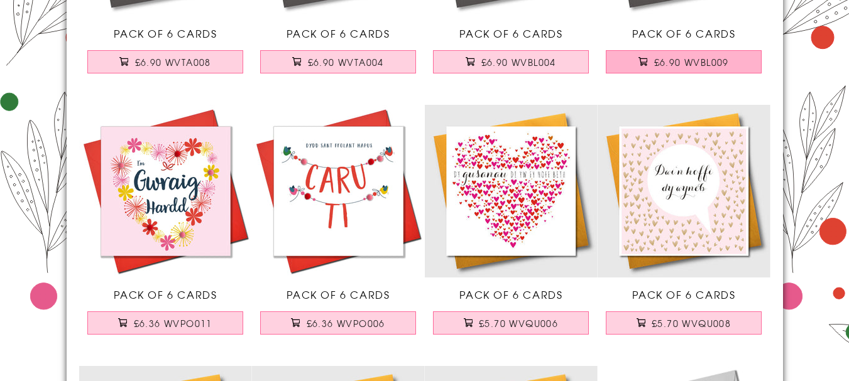
scroll to position [5604, 0]
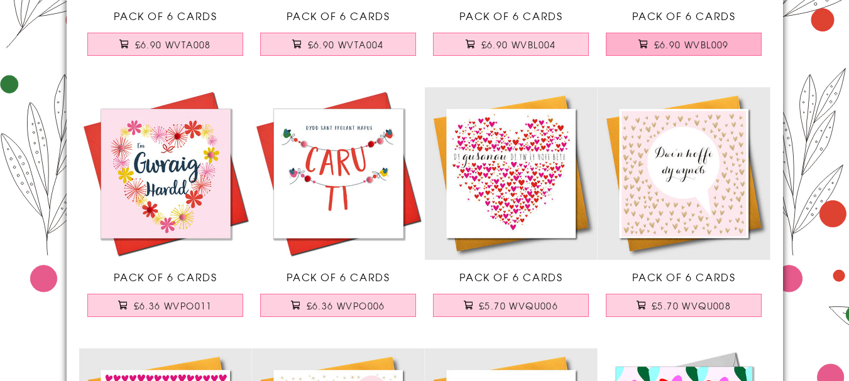
click at [688, 51] on span "£6.90 WVBL009" at bounding box center [691, 44] width 75 height 13
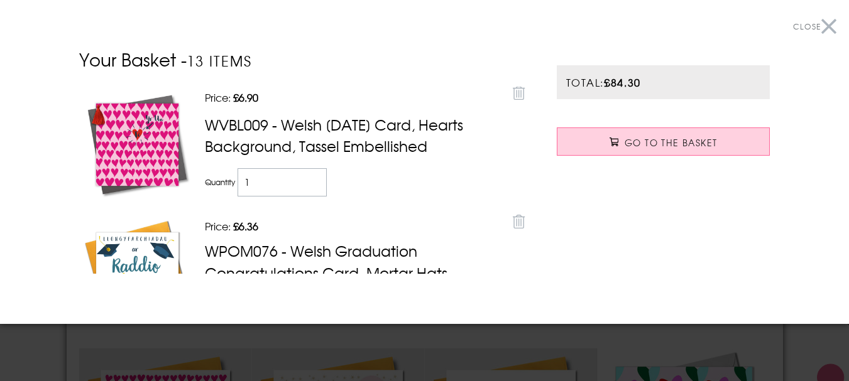
click at [817, 26] on button "Close" at bounding box center [814, 27] width 43 height 28
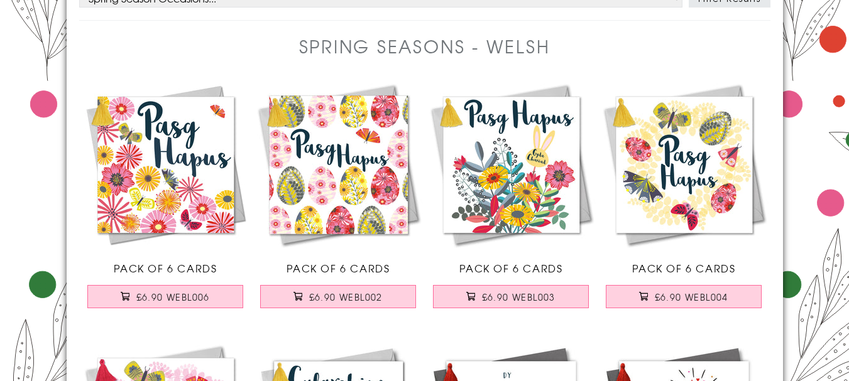
scroll to position [0, 0]
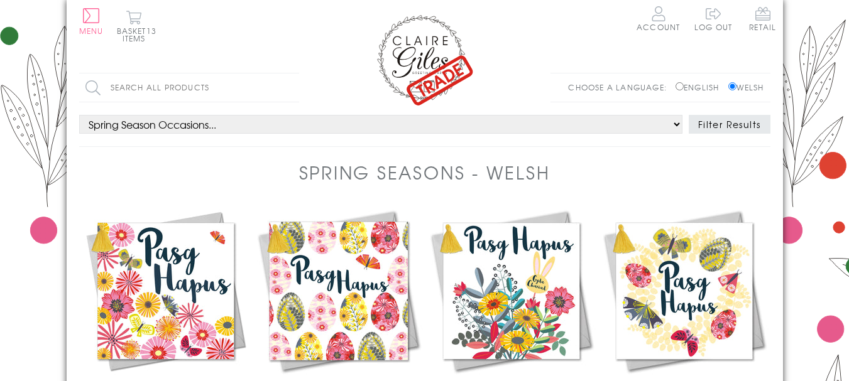
click at [449, 70] on img at bounding box center [424, 60] width 100 height 94
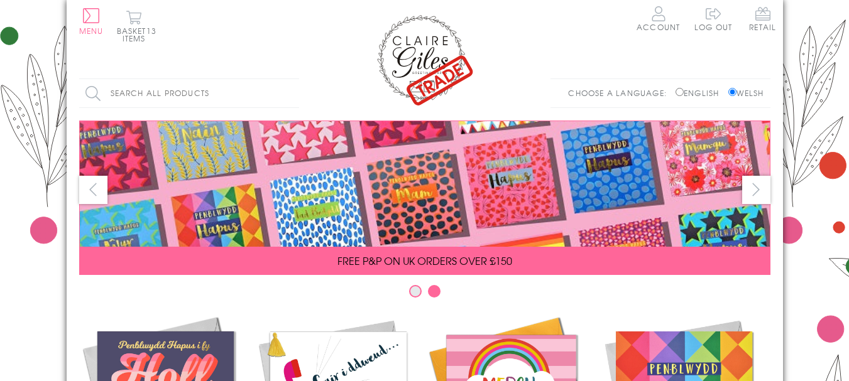
click at [215, 94] on input "Search all products" at bounding box center [189, 93] width 220 height 28
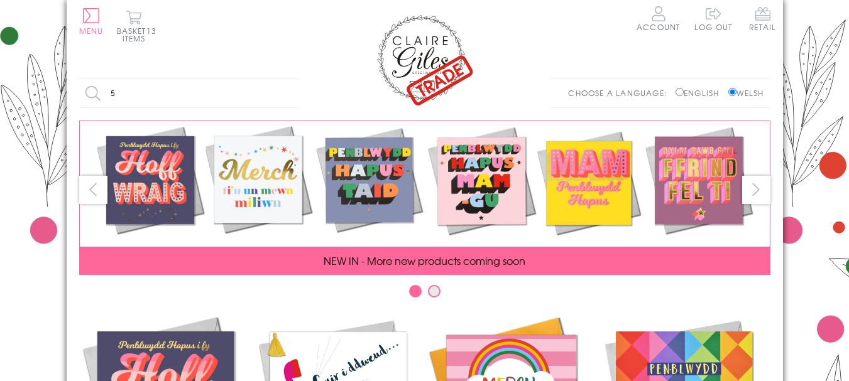
type input "5"
click at [286, 79] on input "Search" at bounding box center [292, 93] width 13 height 28
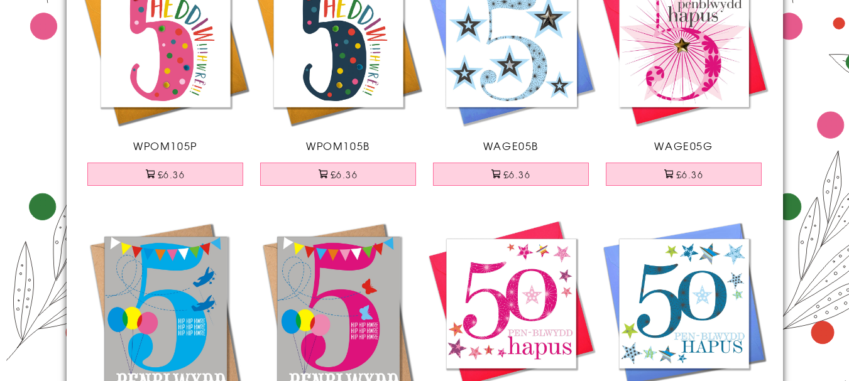
scroll to position [209, 0]
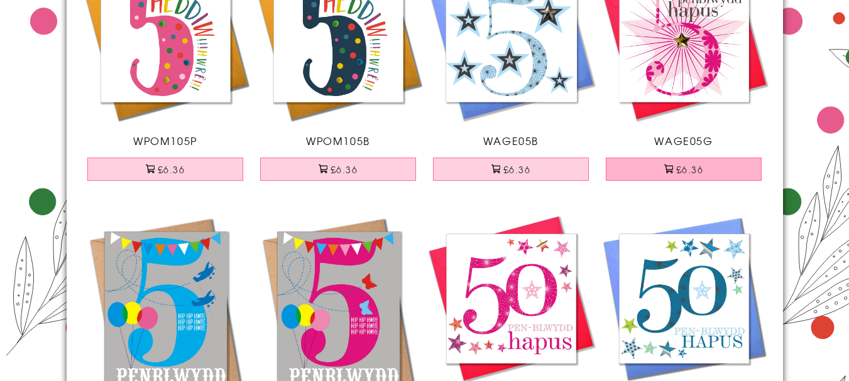
click at [693, 171] on button "£6.36" at bounding box center [683, 169] width 156 height 23
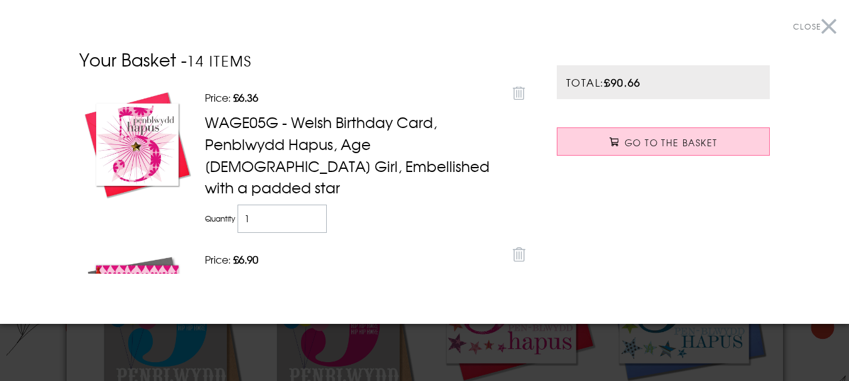
click at [815, 24] on button "Close" at bounding box center [814, 27] width 43 height 28
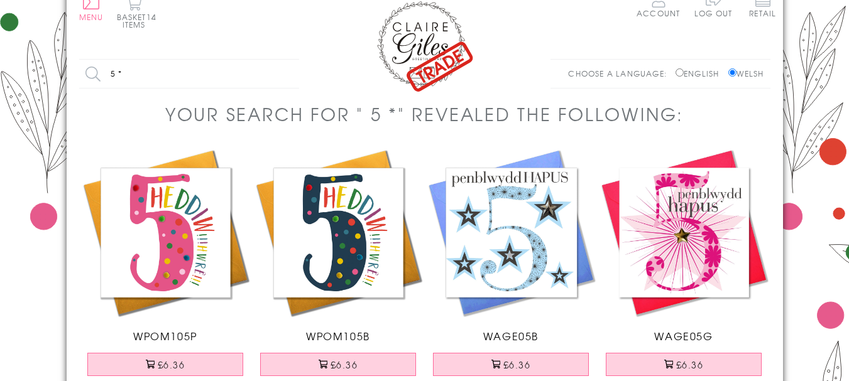
scroll to position [0, 0]
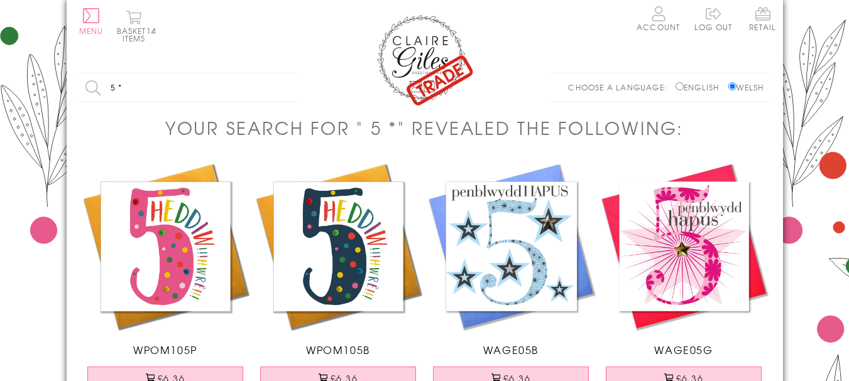
drag, startPoint x: 164, startPoint y: 87, endPoint x: 95, endPoint y: 81, distance: 69.3
click at [95, 81] on input "5 *" at bounding box center [189, 87] width 220 height 28
type input "18"
click at [286, 73] on input "Search" at bounding box center [292, 87] width 13 height 28
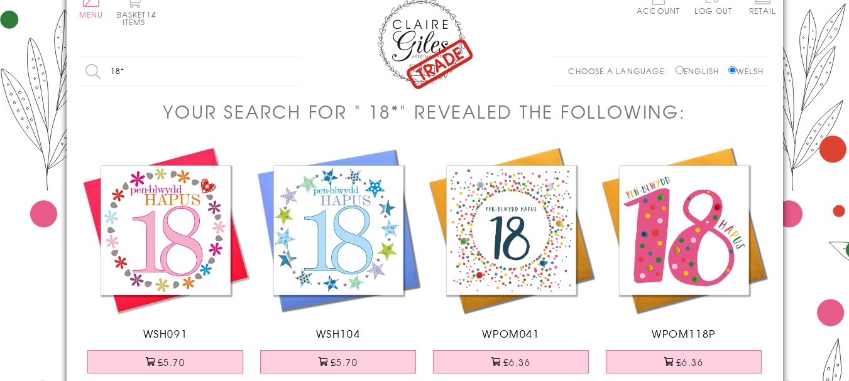
scroll to position [21, 0]
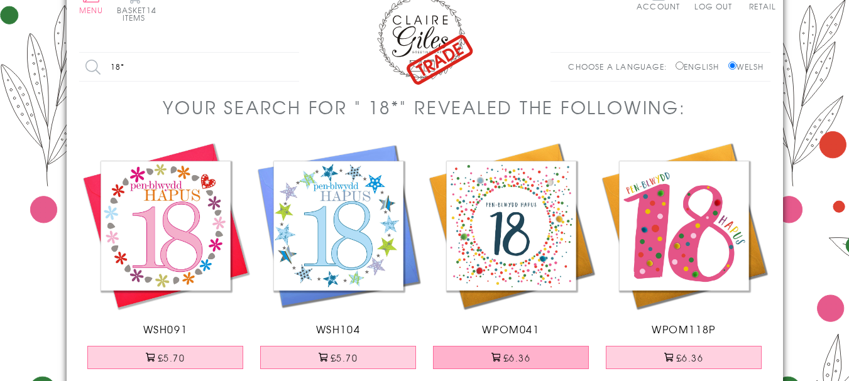
click at [515, 353] on button "£6.36" at bounding box center [511, 357] width 156 height 23
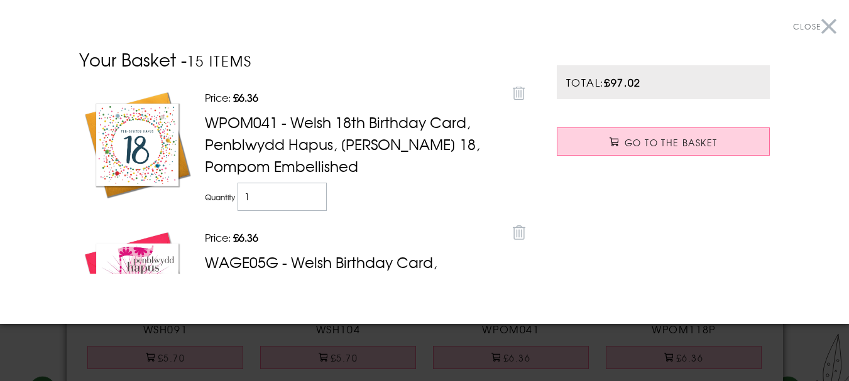
click at [819, 21] on button "Close" at bounding box center [814, 27] width 43 height 28
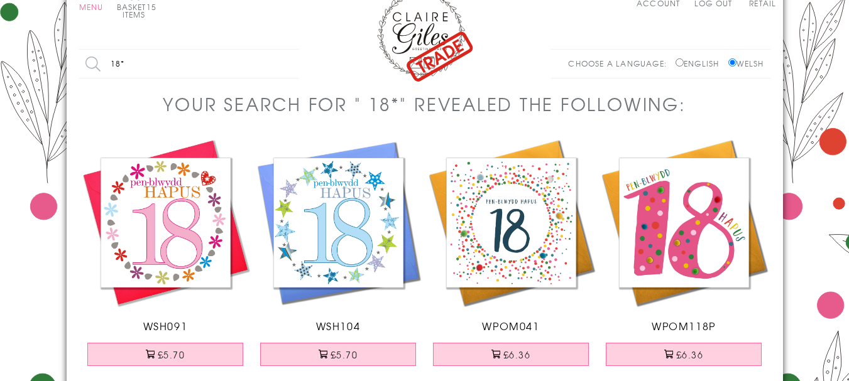
scroll to position [63, 0]
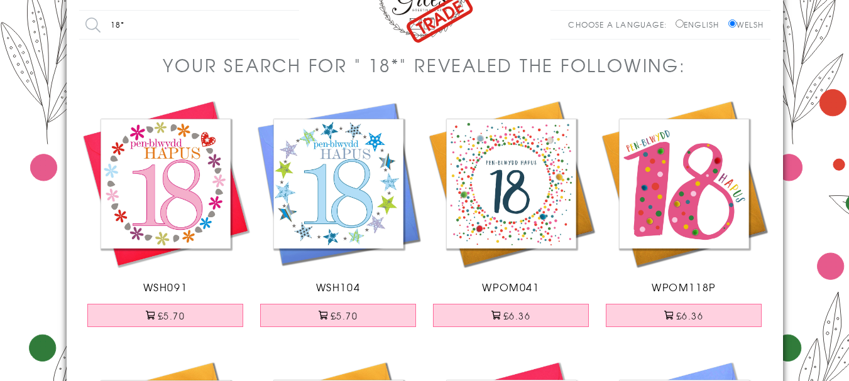
drag, startPoint x: 142, startPoint y: 25, endPoint x: 106, endPoint y: 23, distance: 35.9
click at [106, 23] on input "18*" at bounding box center [189, 25] width 220 height 28
type input "30"
click at [286, 11] on input "Search" at bounding box center [292, 25] width 13 height 28
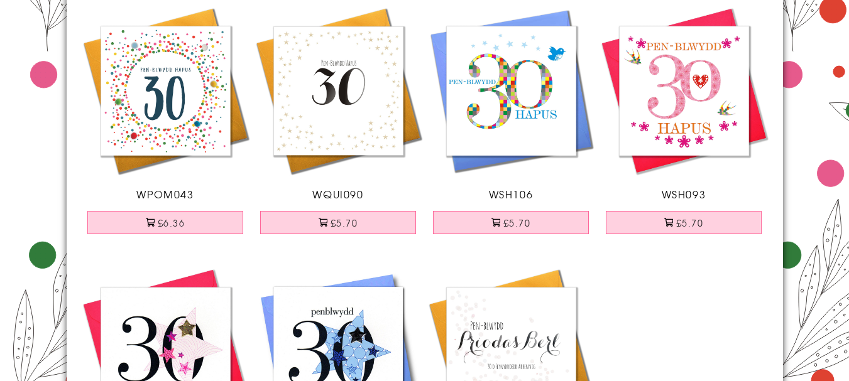
scroll to position [188, 0]
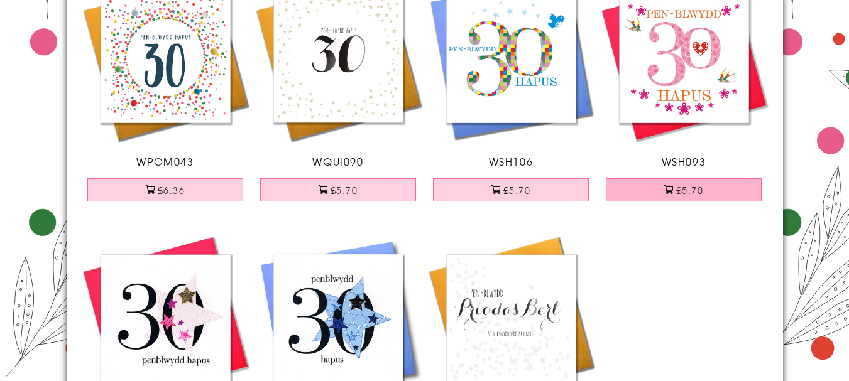
click at [673, 191] on button "£5.70" at bounding box center [683, 189] width 156 height 23
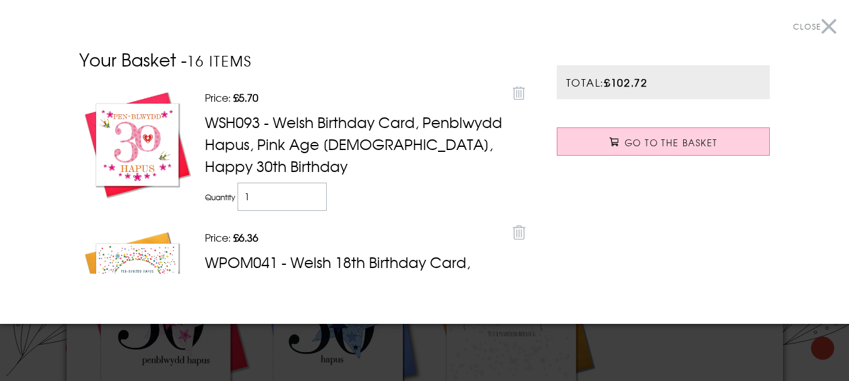
click at [820, 23] on button "Close" at bounding box center [814, 27] width 43 height 28
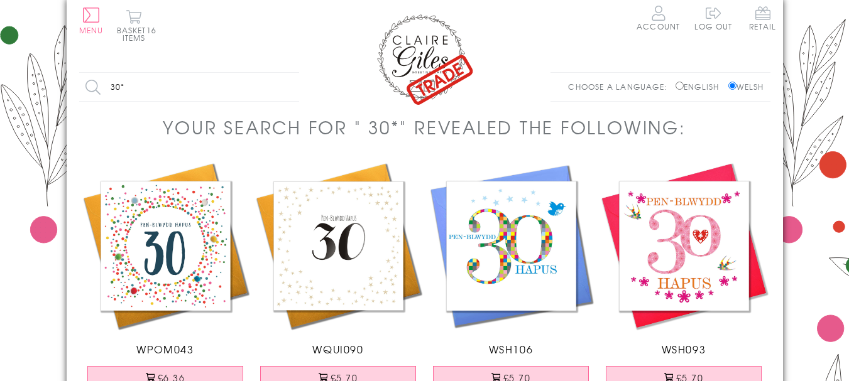
scroll to position [0, 0]
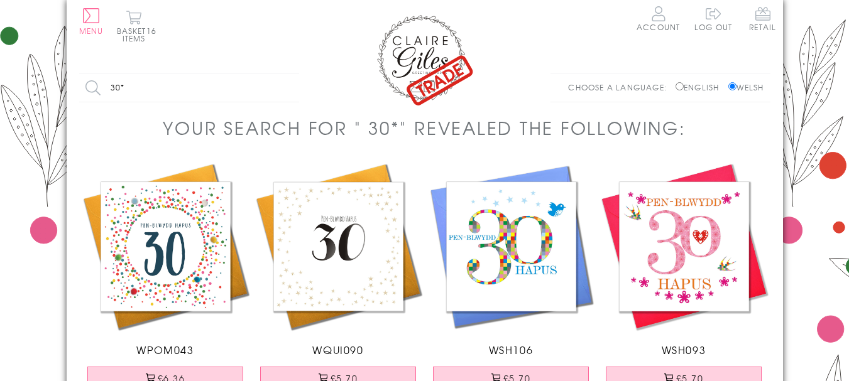
drag, startPoint x: 126, startPoint y: 87, endPoint x: 89, endPoint y: 87, distance: 37.7
click at [94, 87] on input "30*" at bounding box center [189, 87] width 220 height 28
type input "40"
click at [286, 73] on input "Search" at bounding box center [292, 87] width 13 height 28
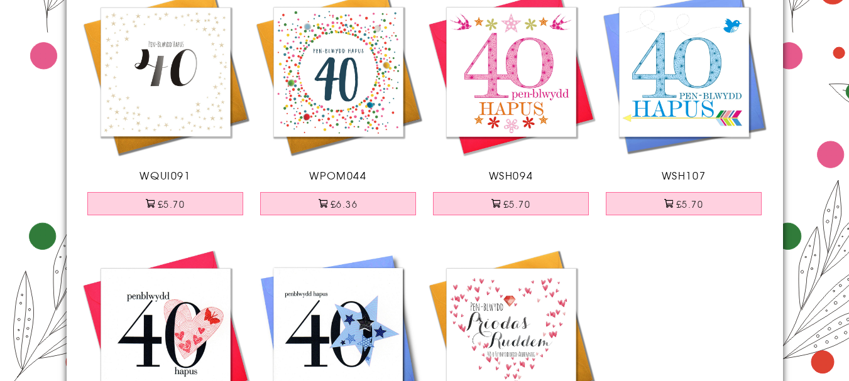
scroll to position [168, 0]
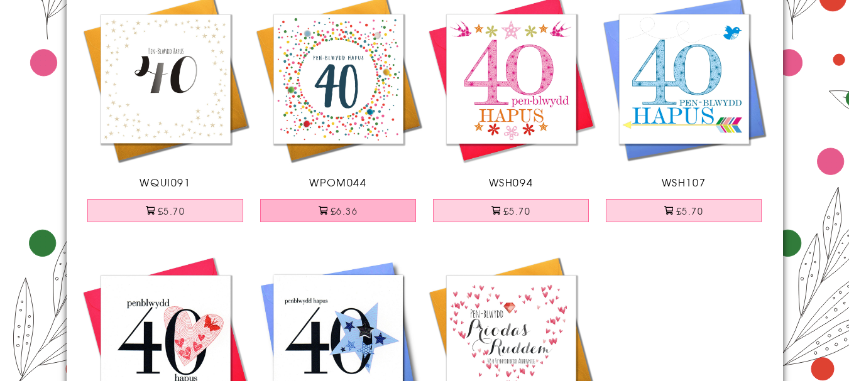
click at [337, 215] on button "£6.36" at bounding box center [338, 210] width 156 height 23
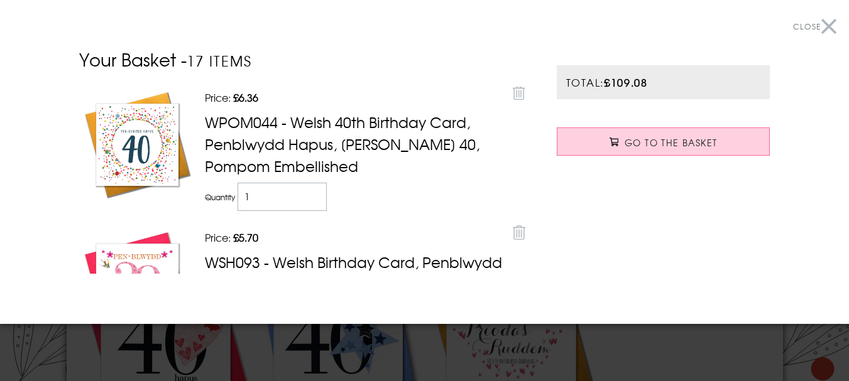
click at [818, 23] on button "Close" at bounding box center [814, 27] width 43 height 28
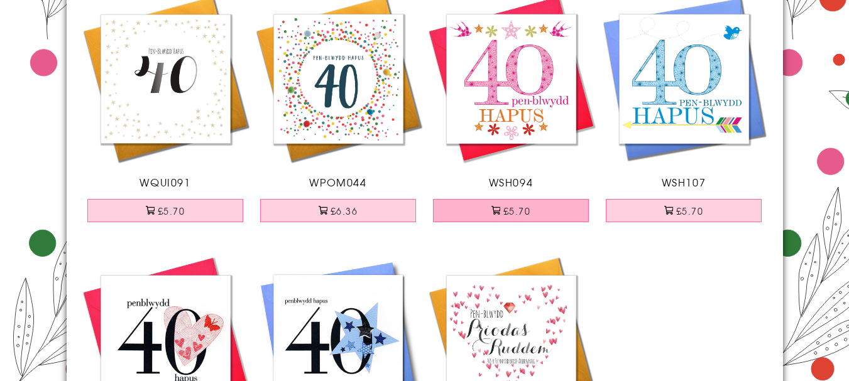
click at [515, 209] on button "£5.70" at bounding box center [511, 210] width 156 height 23
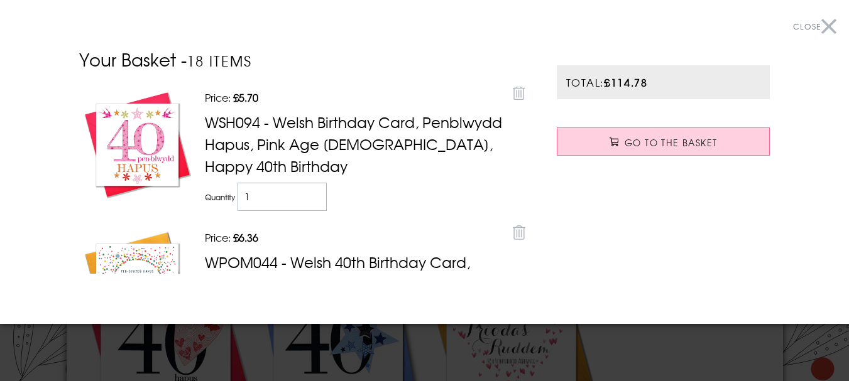
click at [816, 24] on button "Close" at bounding box center [814, 27] width 43 height 28
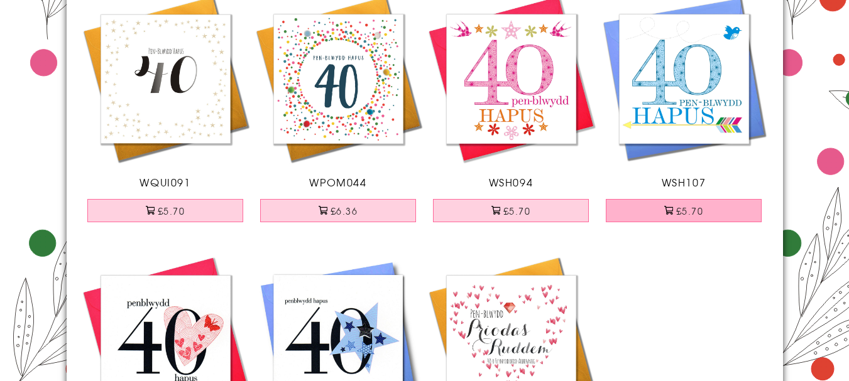
click at [685, 210] on button "£5.70" at bounding box center [683, 210] width 156 height 23
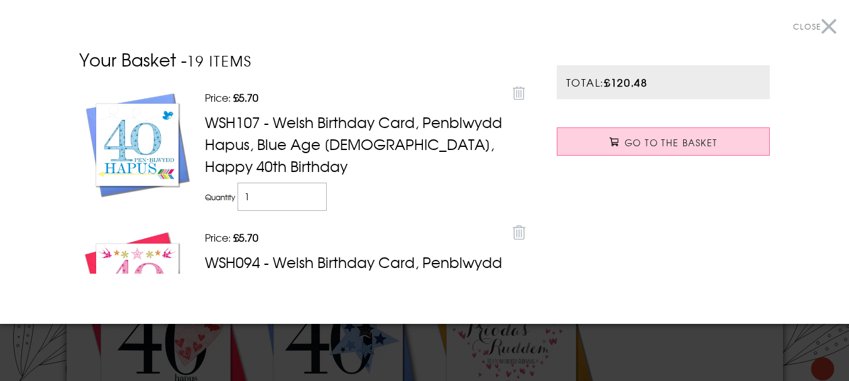
click at [813, 24] on button "Close" at bounding box center [814, 27] width 43 height 28
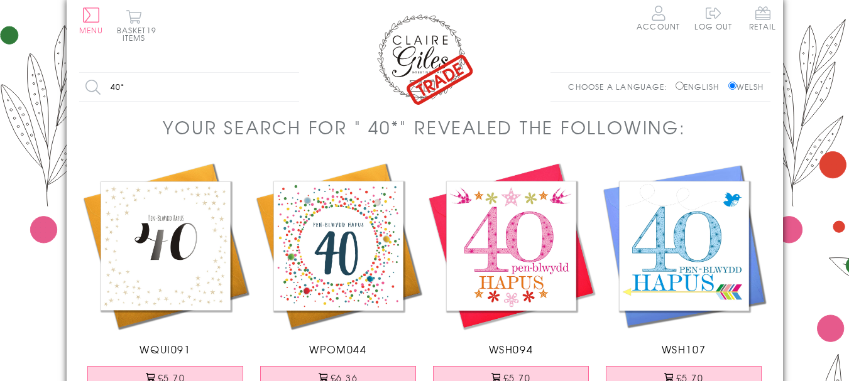
scroll to position [0, 0]
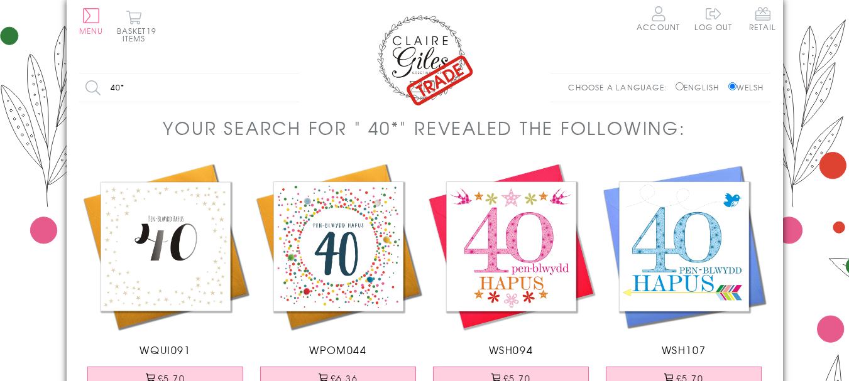
drag, startPoint x: 106, startPoint y: 87, endPoint x: 75, endPoint y: 86, distance: 30.8
click at [88, 85] on input "40*" at bounding box center [189, 87] width 220 height 28
type input "60"
click at [286, 73] on input "Search" at bounding box center [292, 87] width 13 height 28
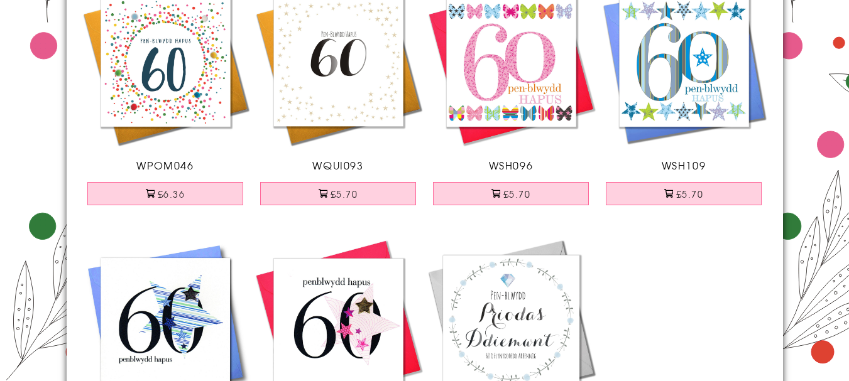
scroll to position [188, 0]
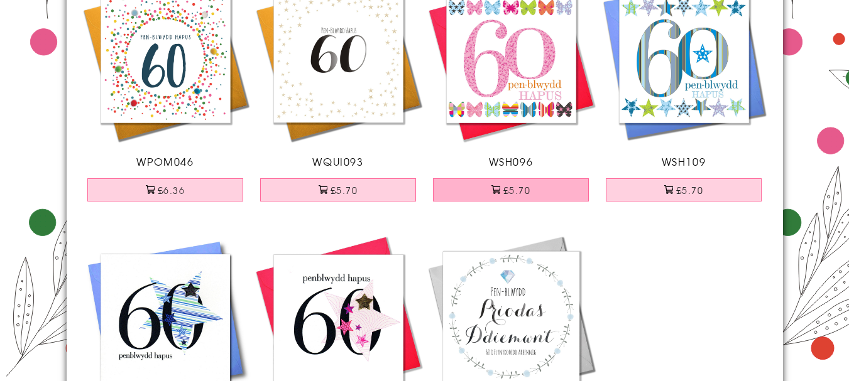
click at [511, 190] on button "£5.70" at bounding box center [511, 189] width 156 height 23
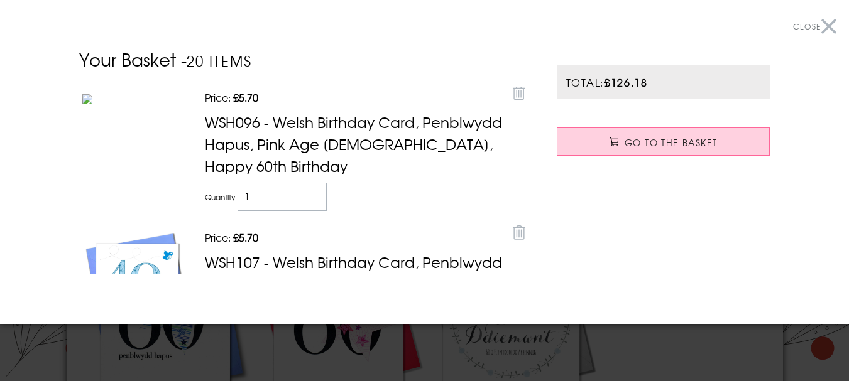
click at [818, 24] on button "Close" at bounding box center [814, 27] width 43 height 28
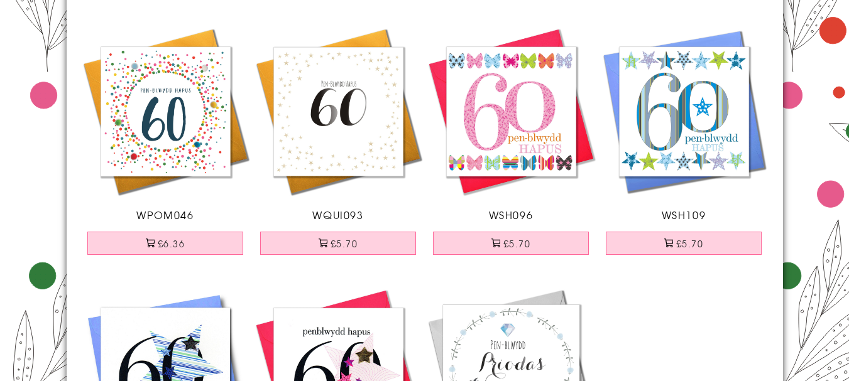
scroll to position [0, 0]
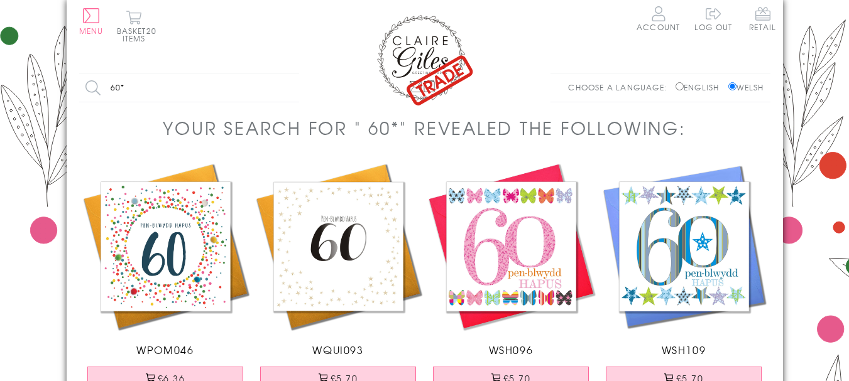
drag, startPoint x: 131, startPoint y: 91, endPoint x: 99, endPoint y: 89, distance: 32.1
click at [99, 89] on input "60*" at bounding box center [189, 87] width 220 height 28
type input "70"
click at [286, 73] on input "Search" at bounding box center [292, 87] width 13 height 28
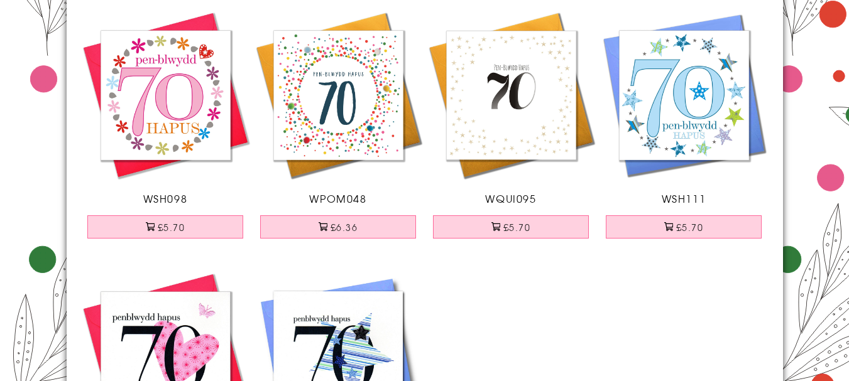
scroll to position [168, 0]
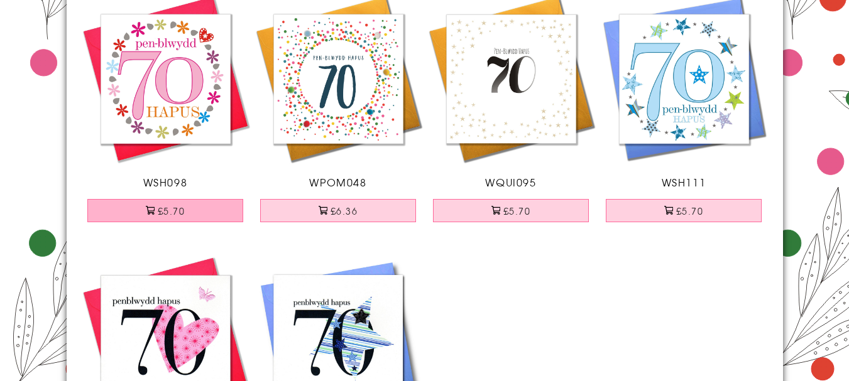
click at [160, 206] on button "£5.70" at bounding box center [165, 210] width 156 height 23
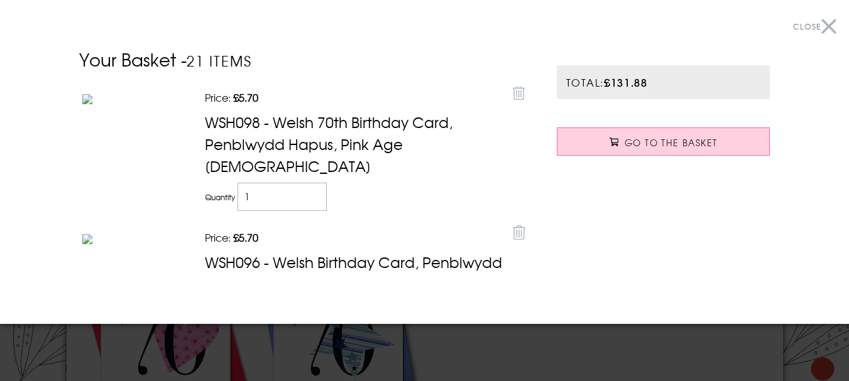
click at [815, 27] on button "Close" at bounding box center [814, 27] width 43 height 28
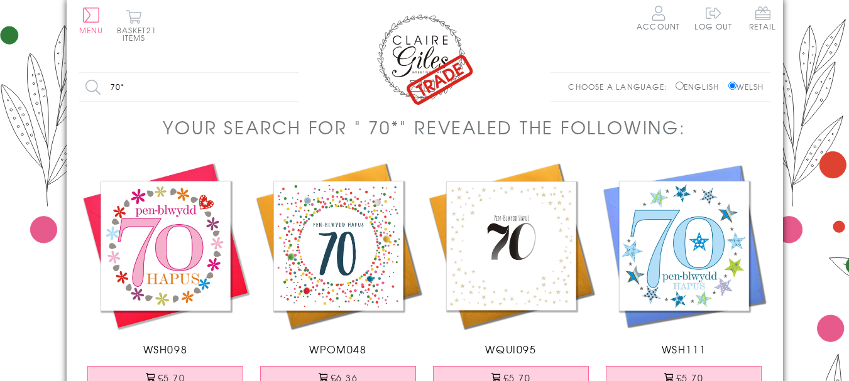
scroll to position [0, 0]
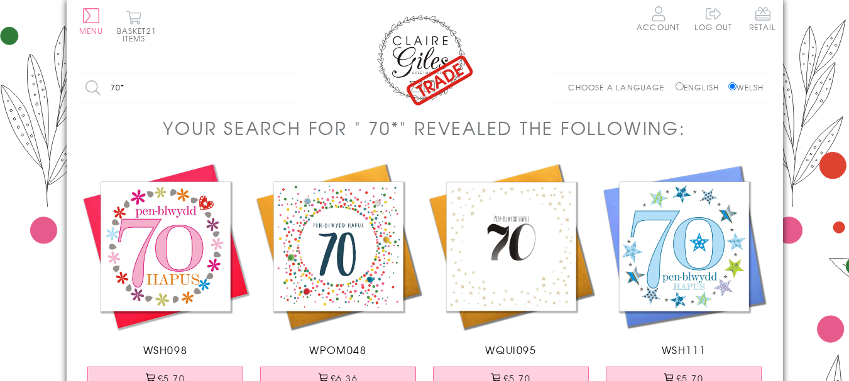
drag, startPoint x: 149, startPoint y: 87, endPoint x: 102, endPoint y: 85, distance: 47.2
click at [102, 85] on input "70*" at bounding box center [189, 87] width 220 height 28
type input "80"
click at [286, 73] on input "Search" at bounding box center [292, 87] width 13 height 28
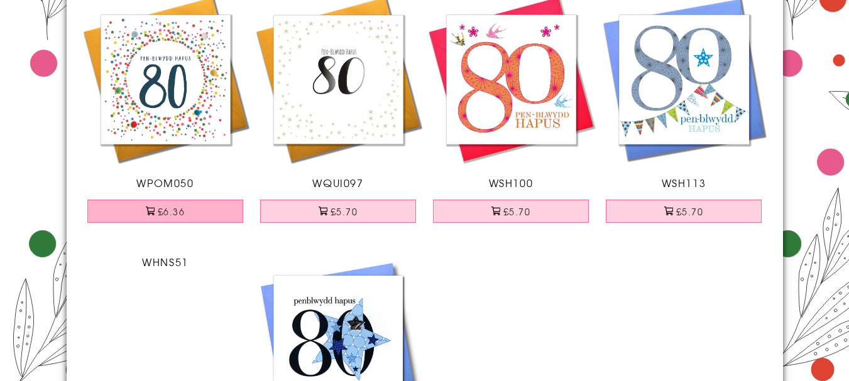
scroll to position [168, 0]
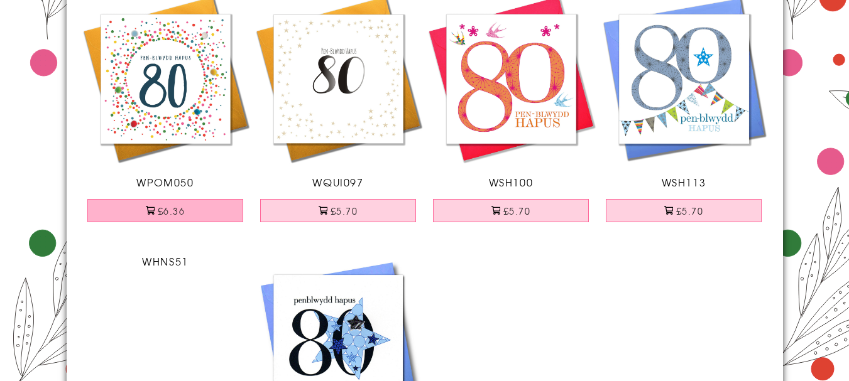
click at [171, 212] on button "£6.36" at bounding box center [165, 210] width 156 height 23
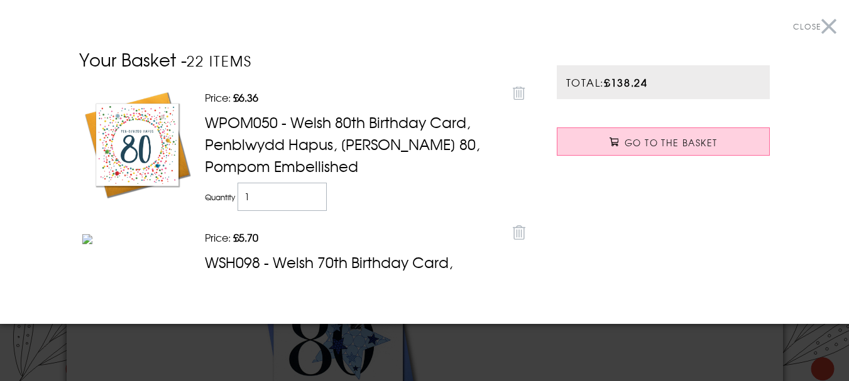
drag, startPoint x: 819, startPoint y: 26, endPoint x: 813, endPoint y: 20, distance: 8.0
click at [818, 25] on button "Close" at bounding box center [814, 27] width 43 height 28
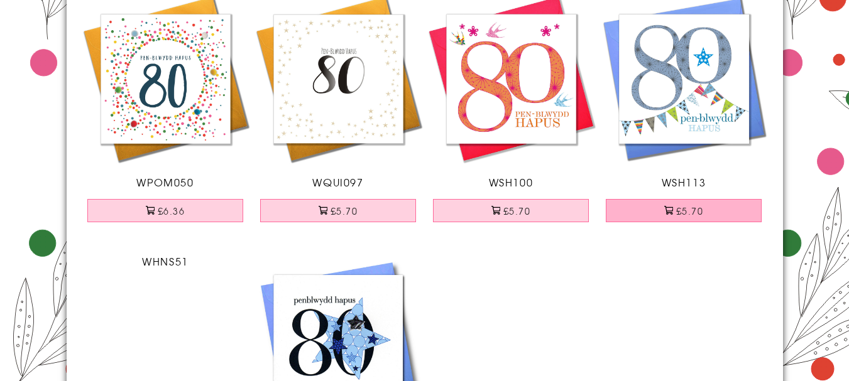
click at [675, 207] on button "£5.70" at bounding box center [683, 210] width 156 height 23
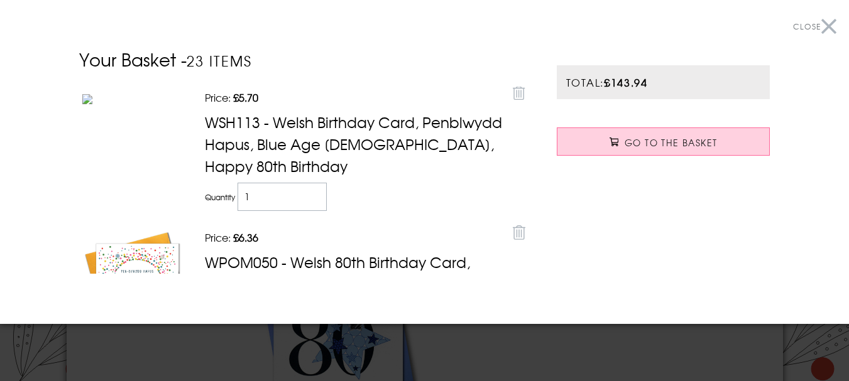
click at [818, 21] on button "Close" at bounding box center [814, 27] width 43 height 28
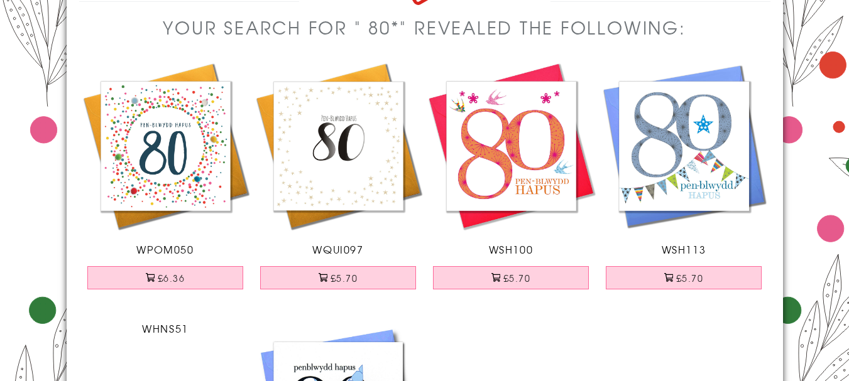
scroll to position [63, 0]
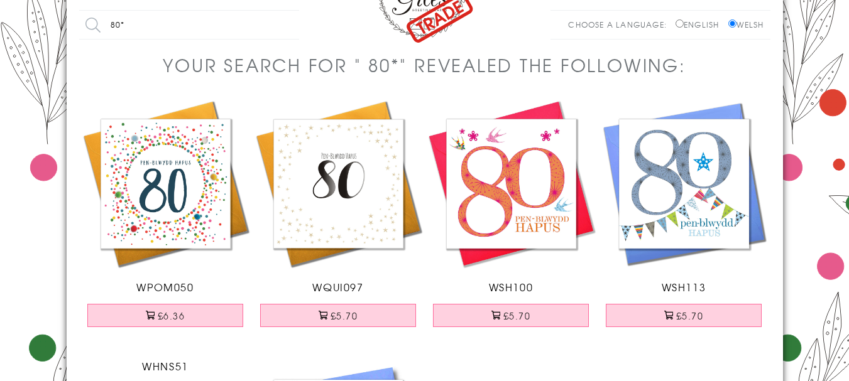
drag, startPoint x: 136, startPoint y: 26, endPoint x: 101, endPoint y: 21, distance: 35.4
click at [101, 21] on input "80*" at bounding box center [189, 25] width 220 height 28
type input "85"
click at [286, 11] on input "Search" at bounding box center [292, 25] width 13 height 28
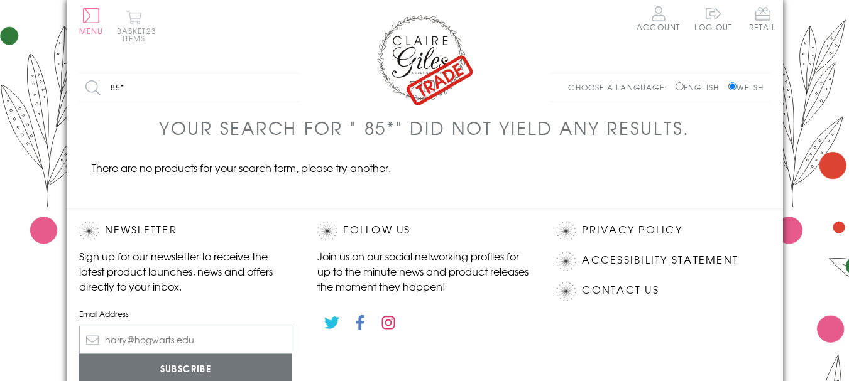
click at [129, 15] on button "Basket 23 items" at bounding box center [134, 26] width 35 height 32
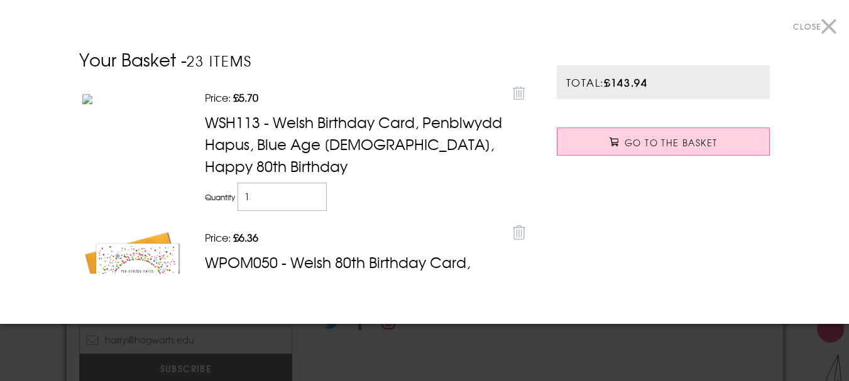
click at [818, 25] on button "Close" at bounding box center [814, 27] width 43 height 28
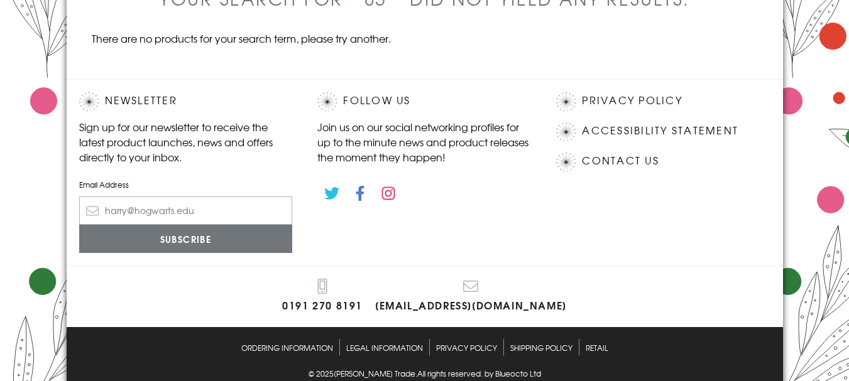
scroll to position [155, 0]
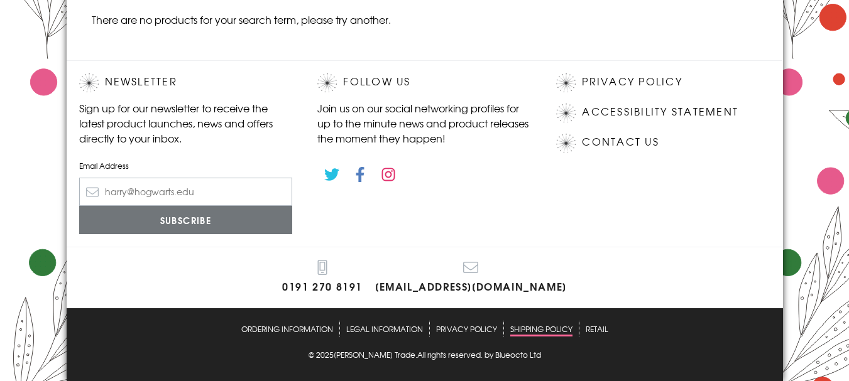
click at [546, 332] on link "Shipping Policy" at bounding box center [541, 329] width 62 height 16
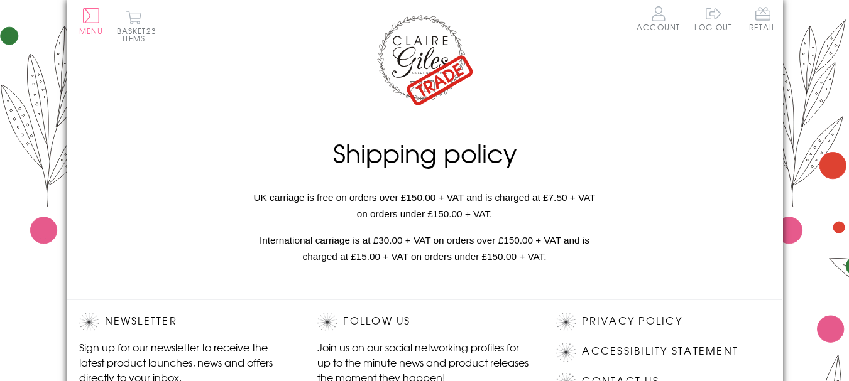
click at [444, 75] on img at bounding box center [424, 60] width 100 height 94
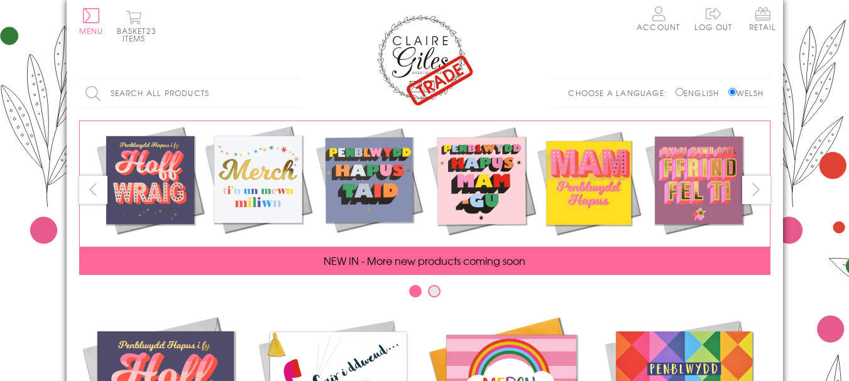
click at [421, 56] on img at bounding box center [424, 60] width 100 height 94
click at [88, 13] on button "Menu" at bounding box center [91, 21] width 24 height 26
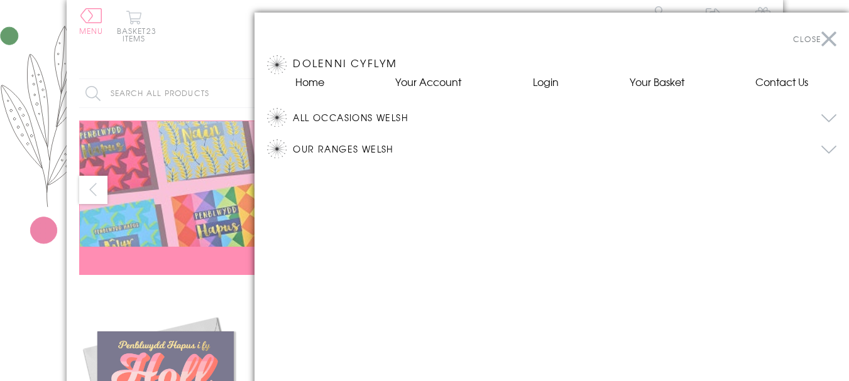
click at [510, 148] on button "Our Ranges Welsh" at bounding box center [564, 148] width 543 height 19
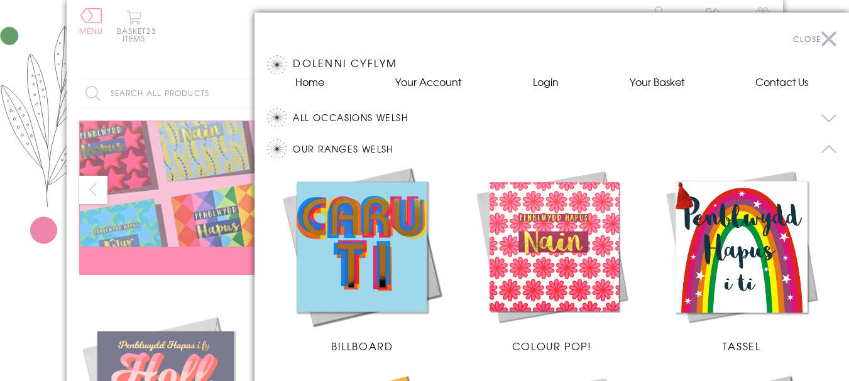
click at [489, 115] on button "All Occasions Welsh" at bounding box center [564, 117] width 543 height 19
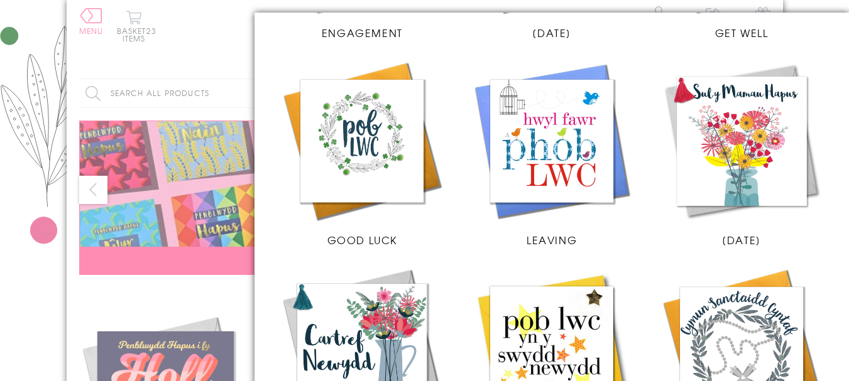
scroll to position [958, 0]
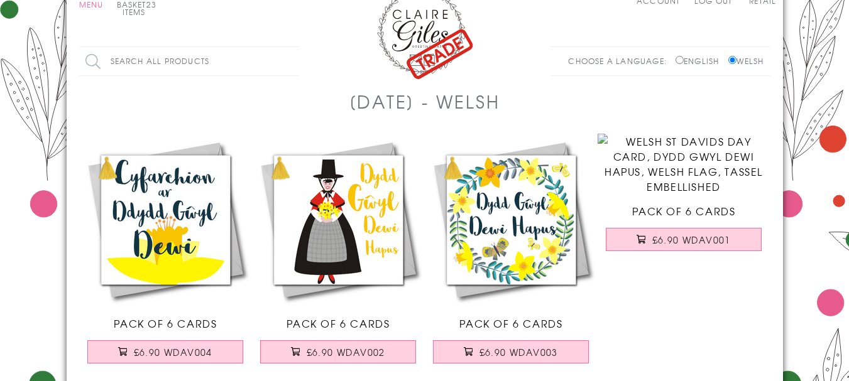
scroll to position [105, 0]
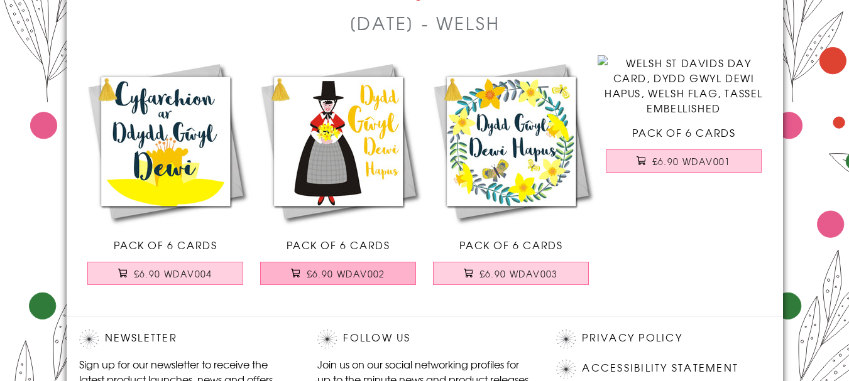
click at [313, 274] on span "£6.90 WDAV002" at bounding box center [345, 274] width 79 height 13
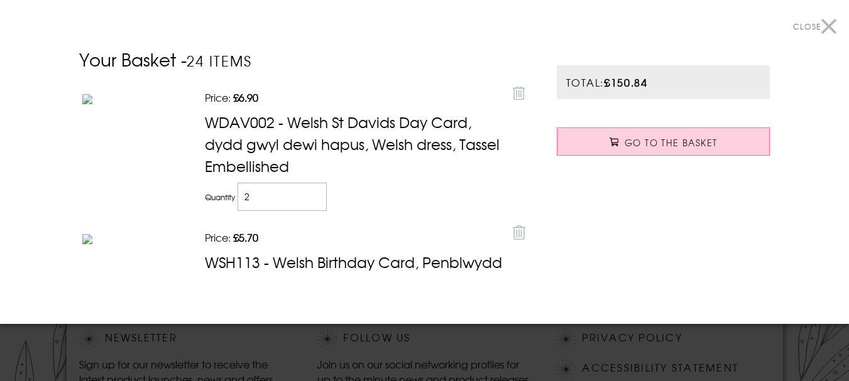
type input "2"
click at [308, 190] on input "2" at bounding box center [282, 197] width 90 height 28
click at [816, 27] on button "Close" at bounding box center [814, 27] width 43 height 28
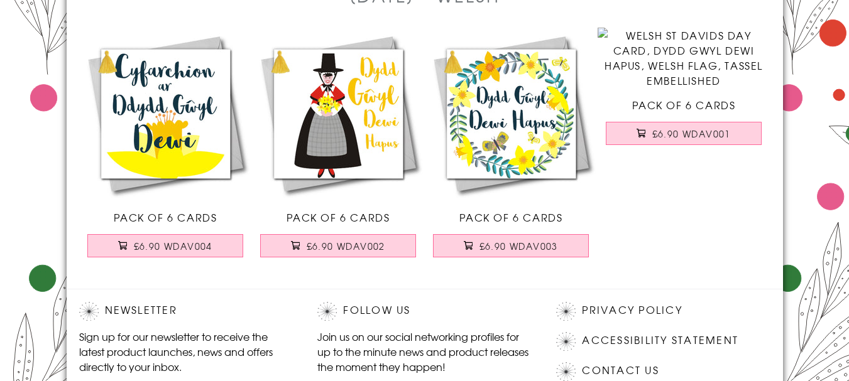
scroll to position [126, 0]
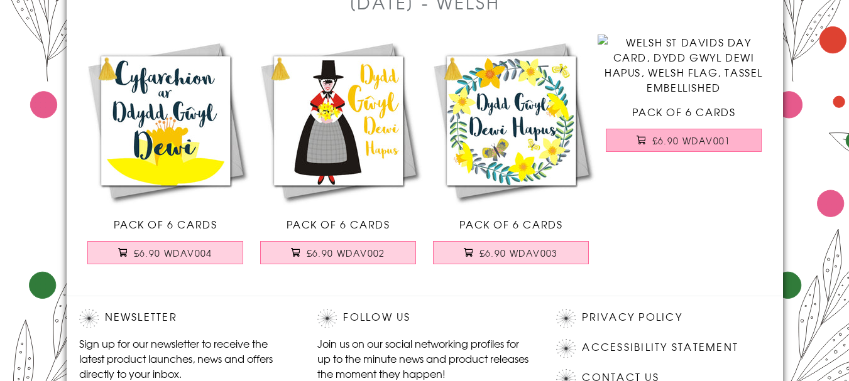
click at [690, 147] on span "£6.90 WDAV001" at bounding box center [691, 140] width 79 height 13
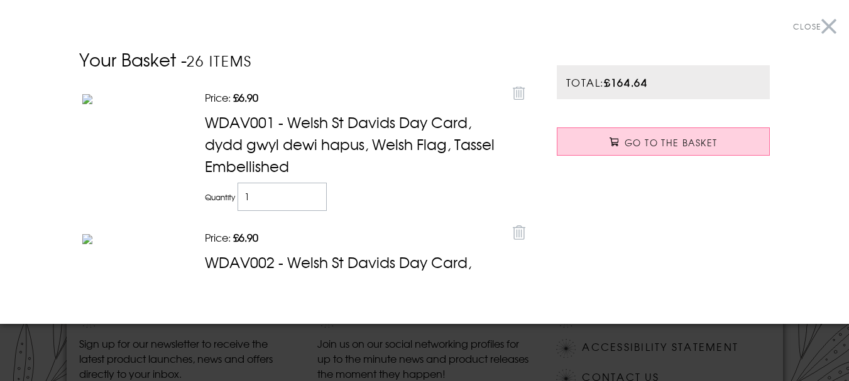
click at [817, 26] on button "Close" at bounding box center [814, 27] width 43 height 28
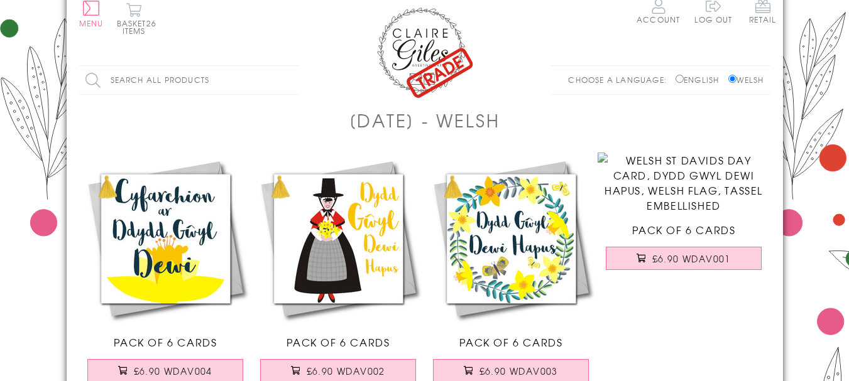
scroll to position [0, 0]
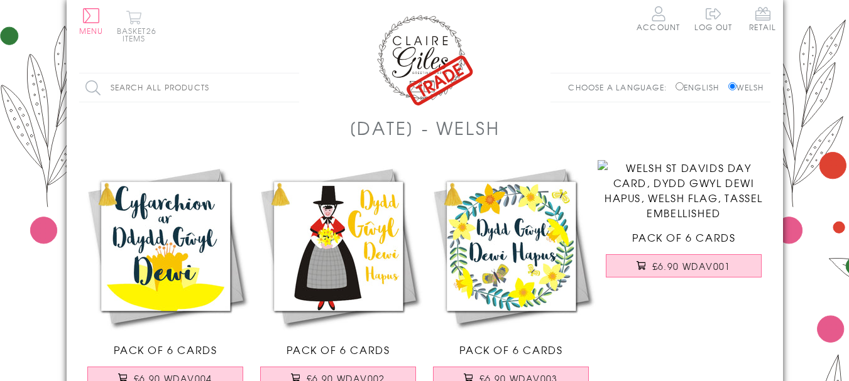
click at [137, 18] on button "Basket 26 items" at bounding box center [134, 26] width 35 height 32
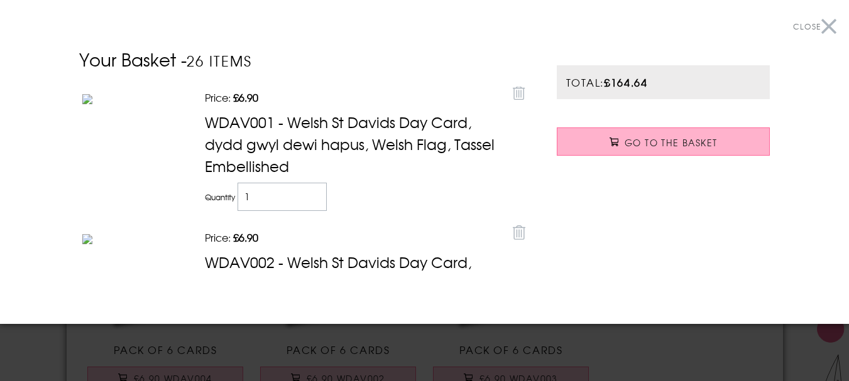
click at [694, 142] on span "Go to the Basket" at bounding box center [670, 142] width 92 height 13
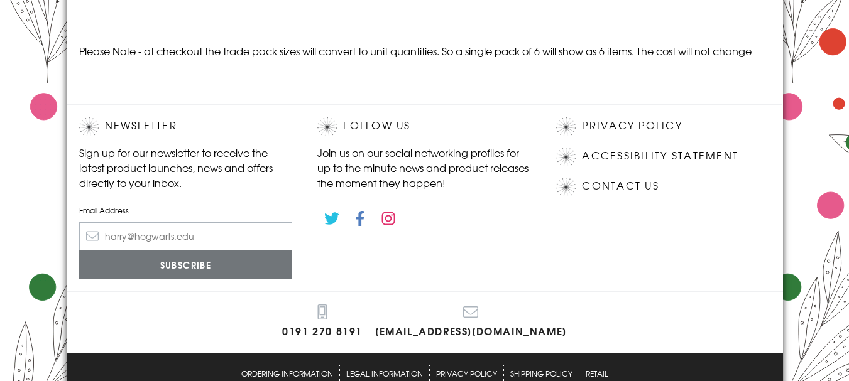
scroll to position [3436, 0]
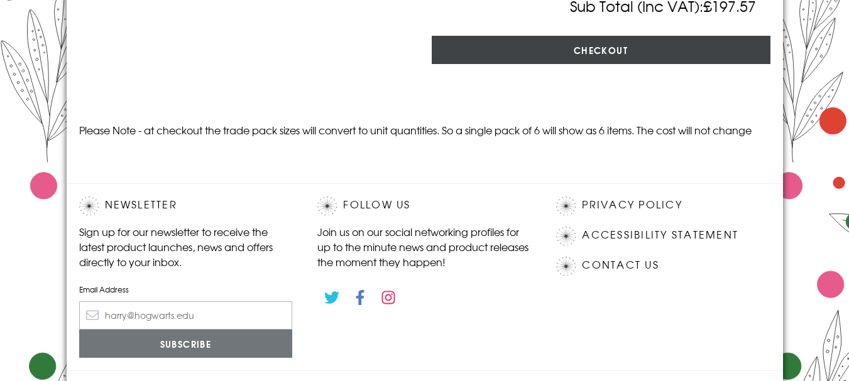
click at [597, 64] on input "Checkout" at bounding box center [600, 50] width 339 height 28
